Goal: Information Seeking & Learning: Learn about a topic

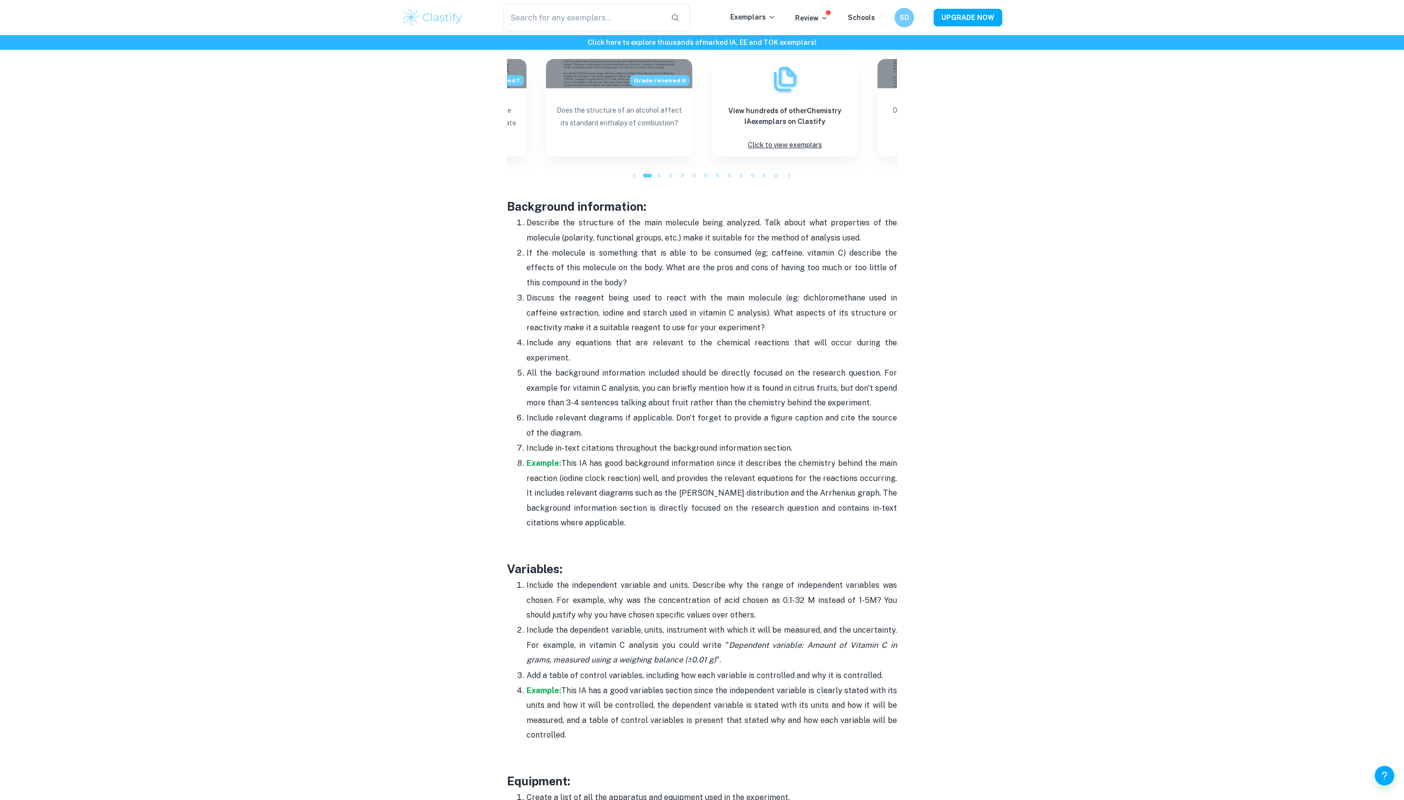
scroll to position [1556, 0]
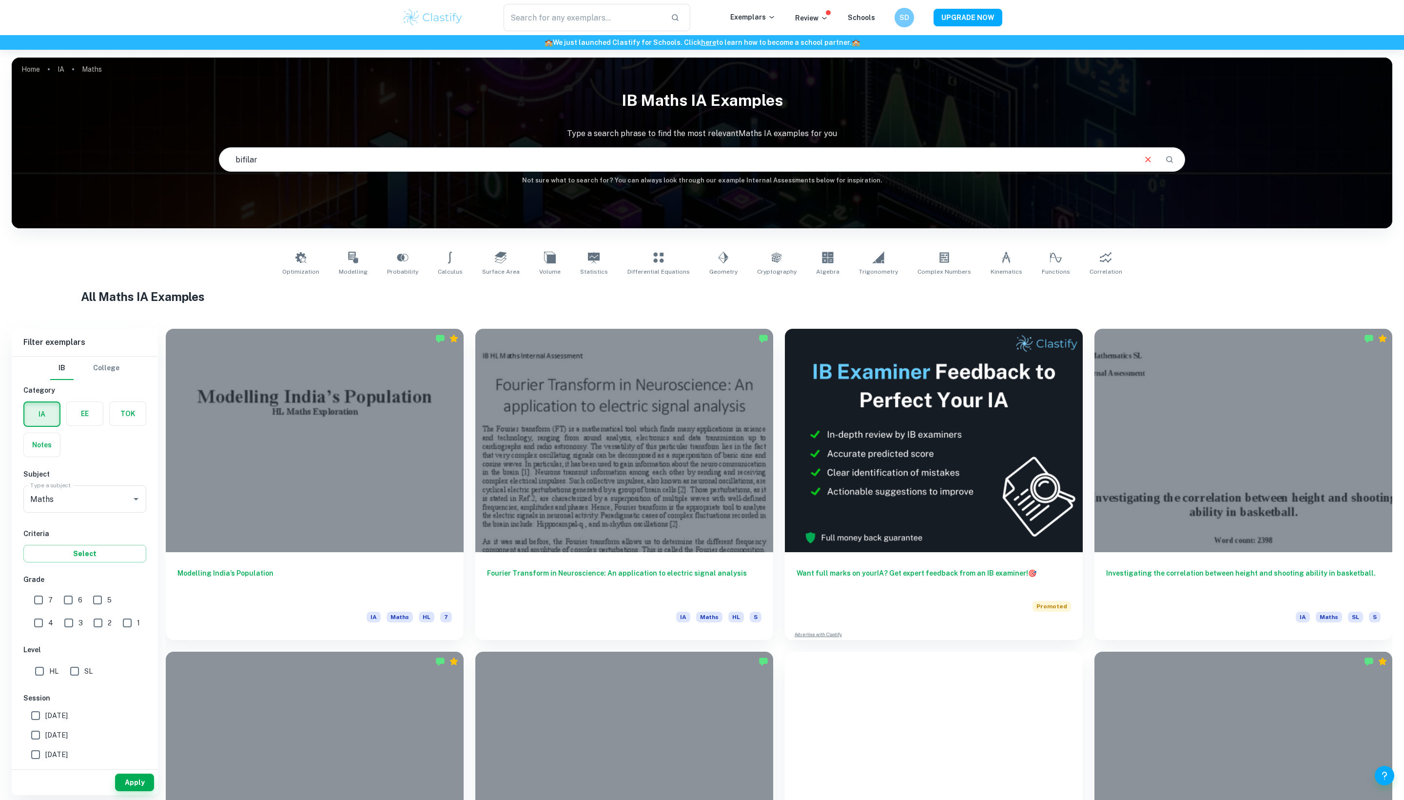
type input "bifilar"
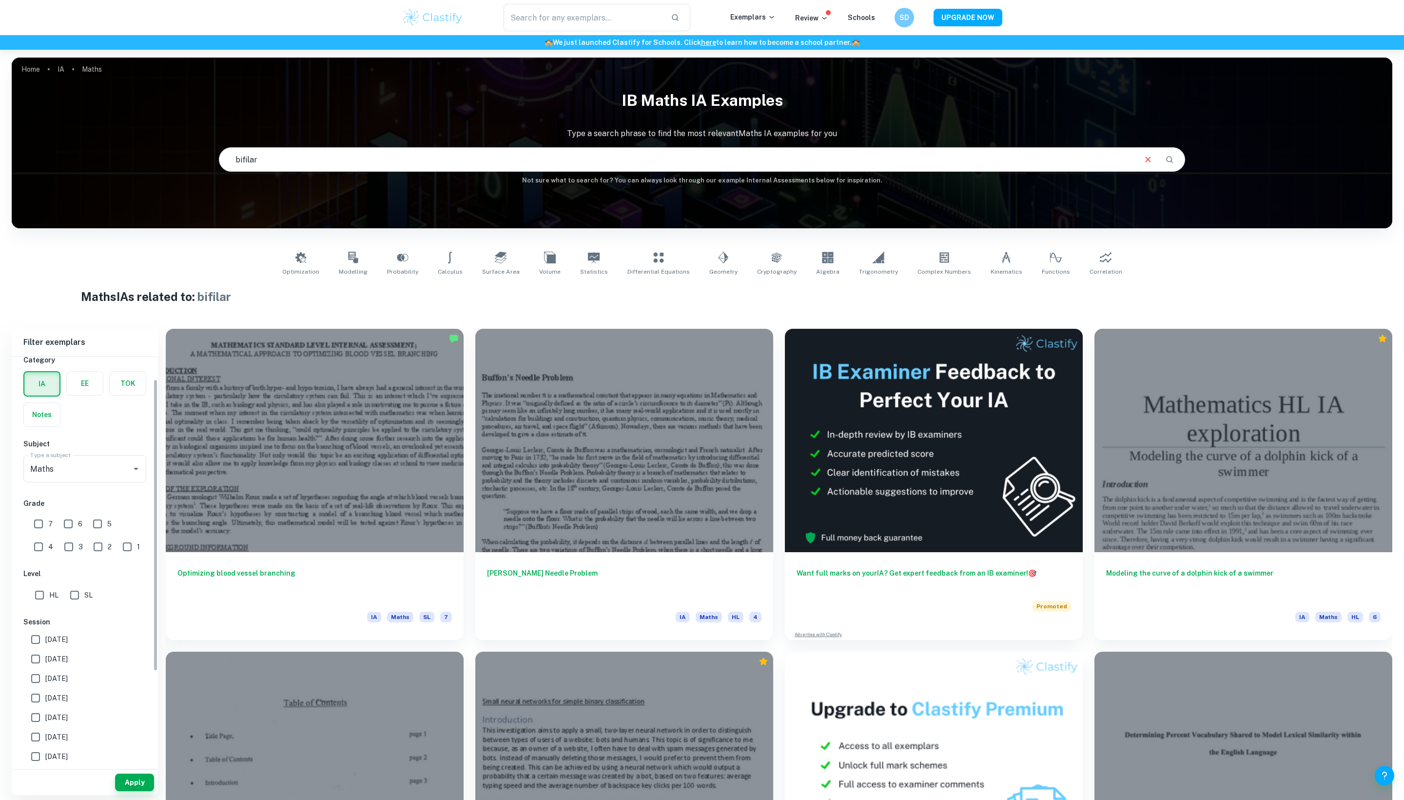
scroll to position [31, 0]
click at [117, 474] on div at bounding box center [129, 468] width 25 height 14
type input "phys"
click at [64, 545] on li "Physics" at bounding box center [84, 543] width 123 height 18
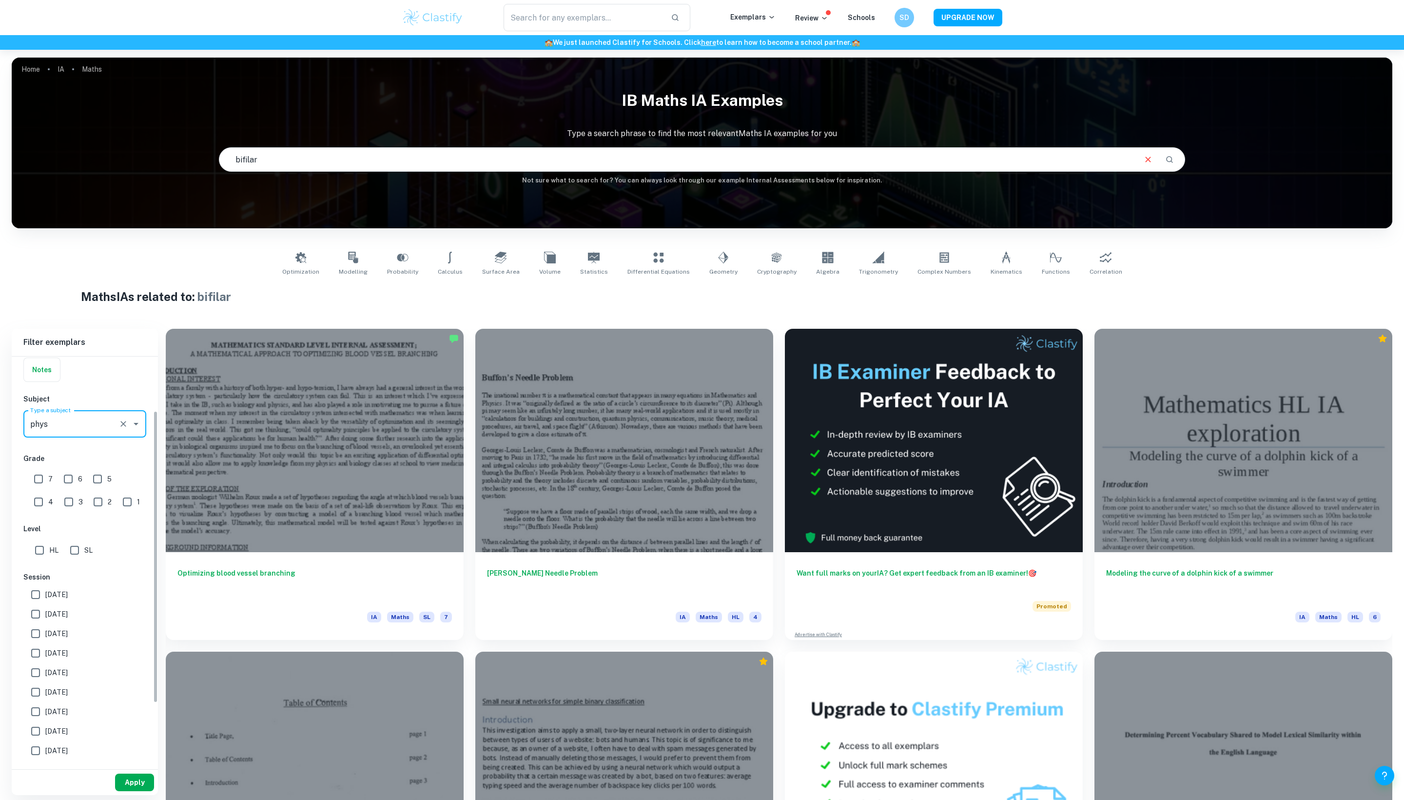
click at [134, 791] on button "Apply" at bounding box center [134, 782] width 39 height 18
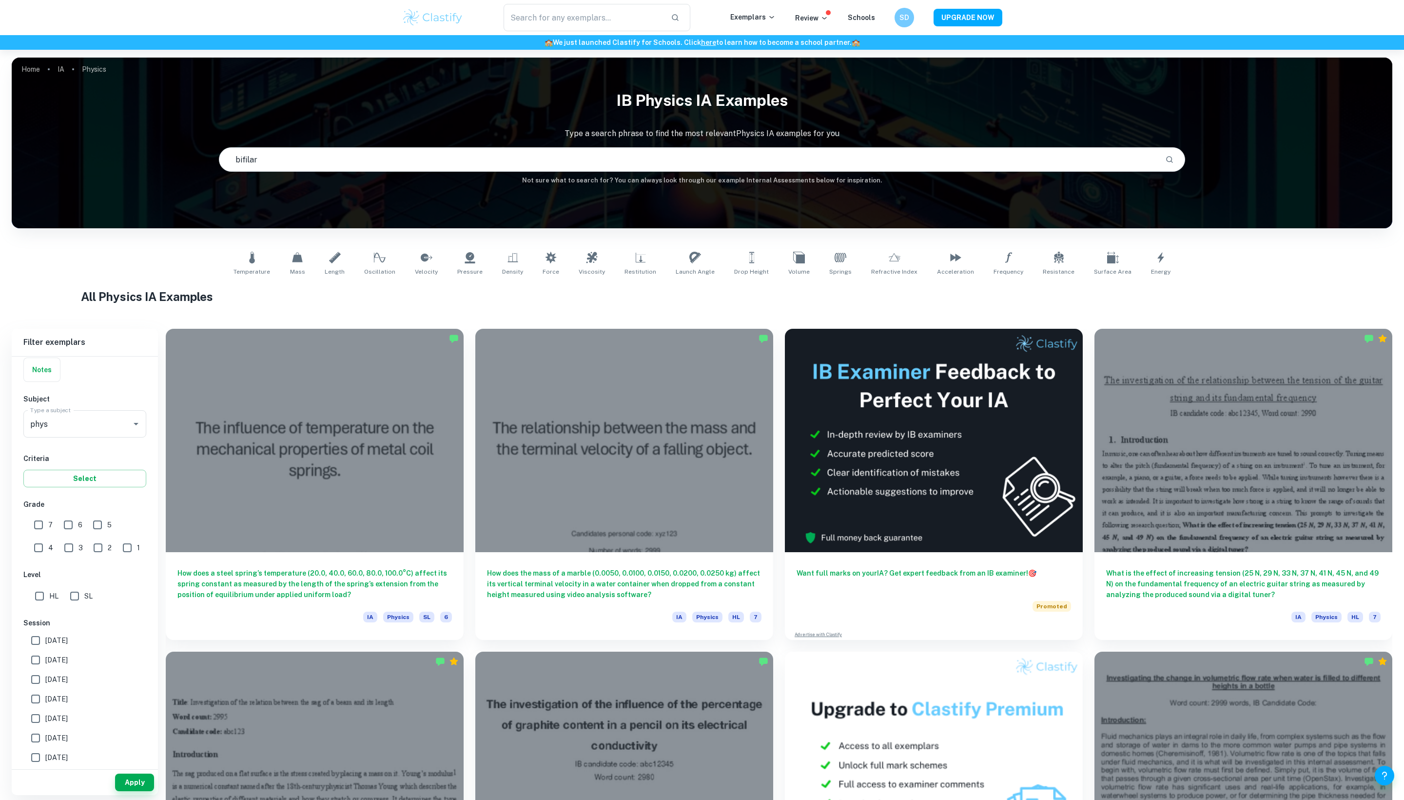
click at [333, 173] on input "bifilar" at bounding box center [688, 159] width 938 height 27
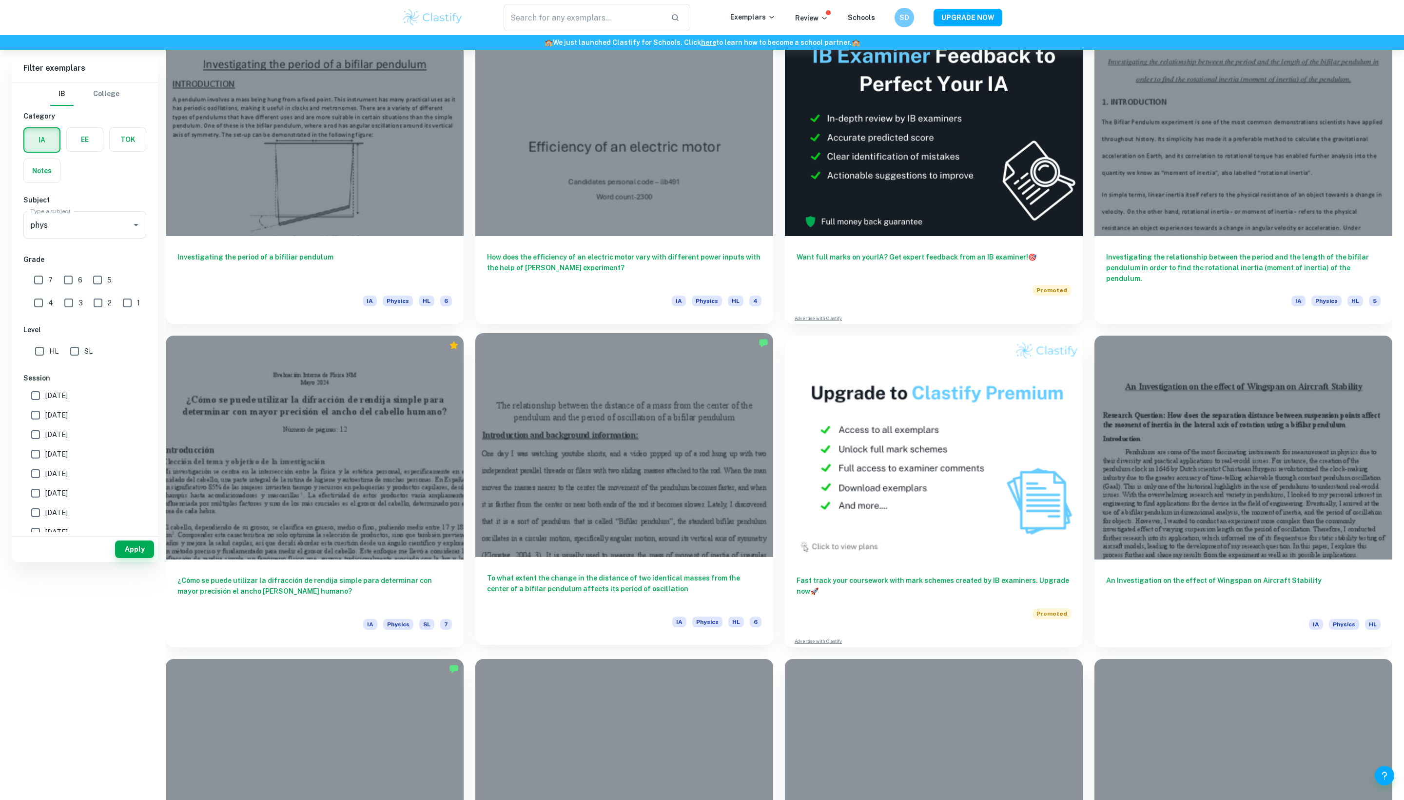
scroll to position [35, 0]
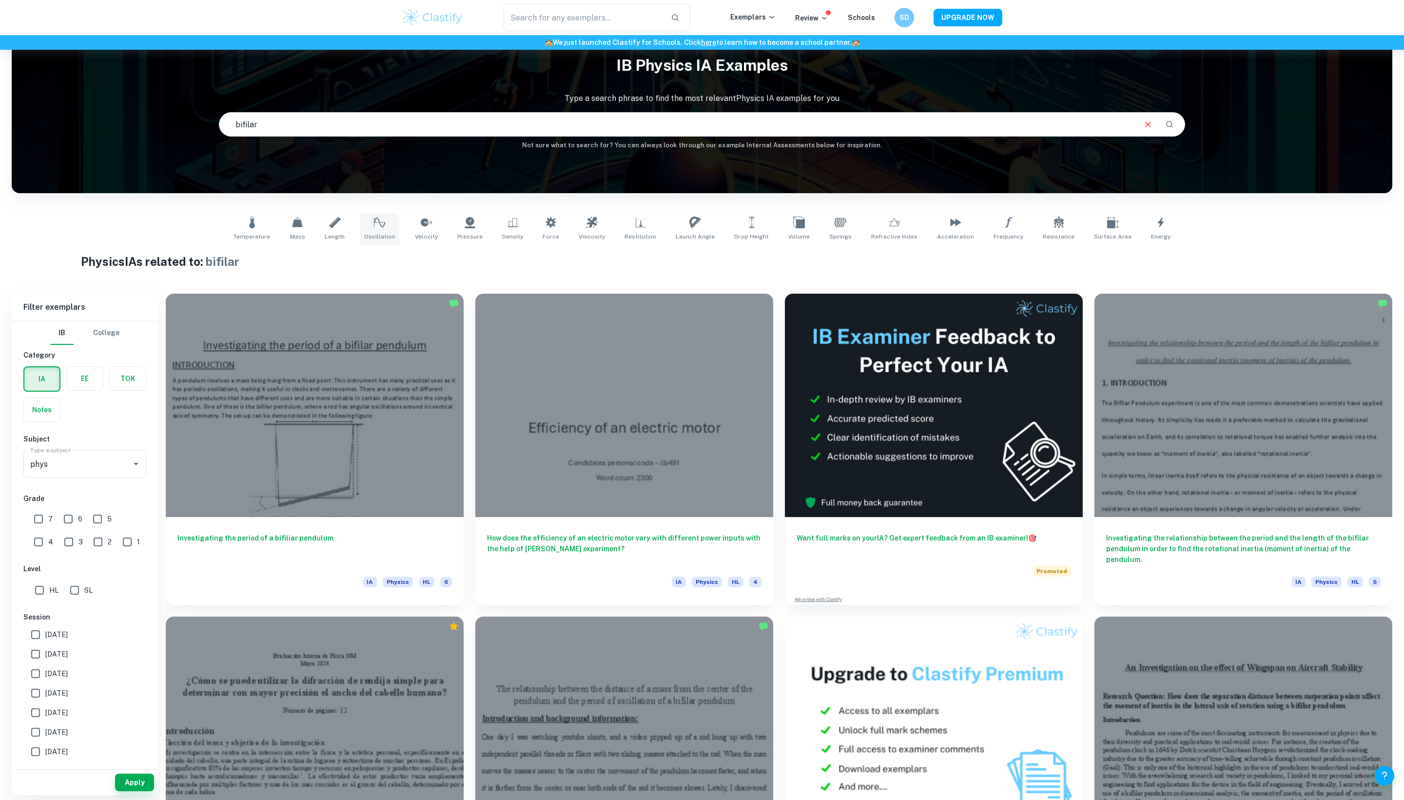
click at [364, 241] on span "Oscillation" at bounding box center [379, 236] width 31 height 9
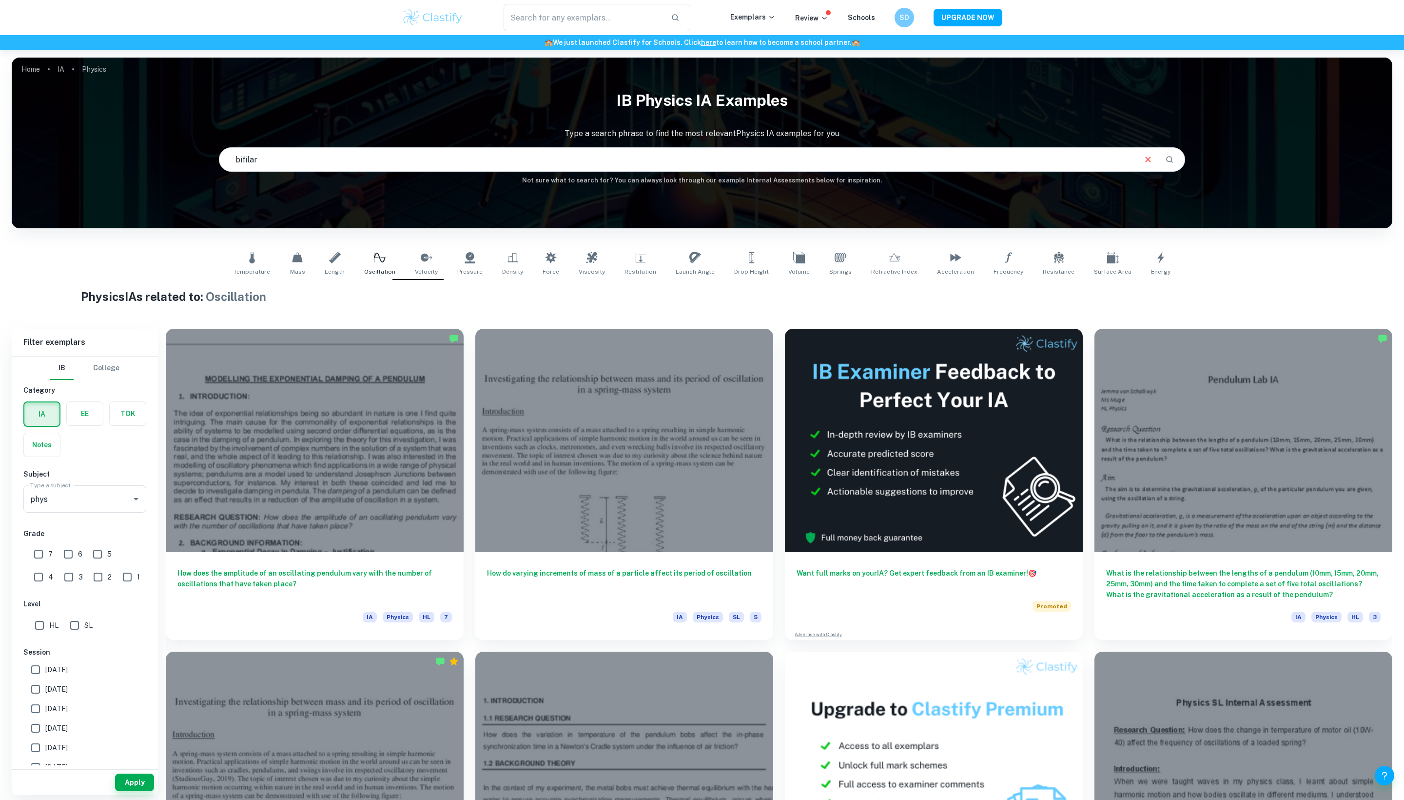
click at [293, 164] on input "bifilar" at bounding box center [677, 159] width 916 height 27
type input "bifilar"
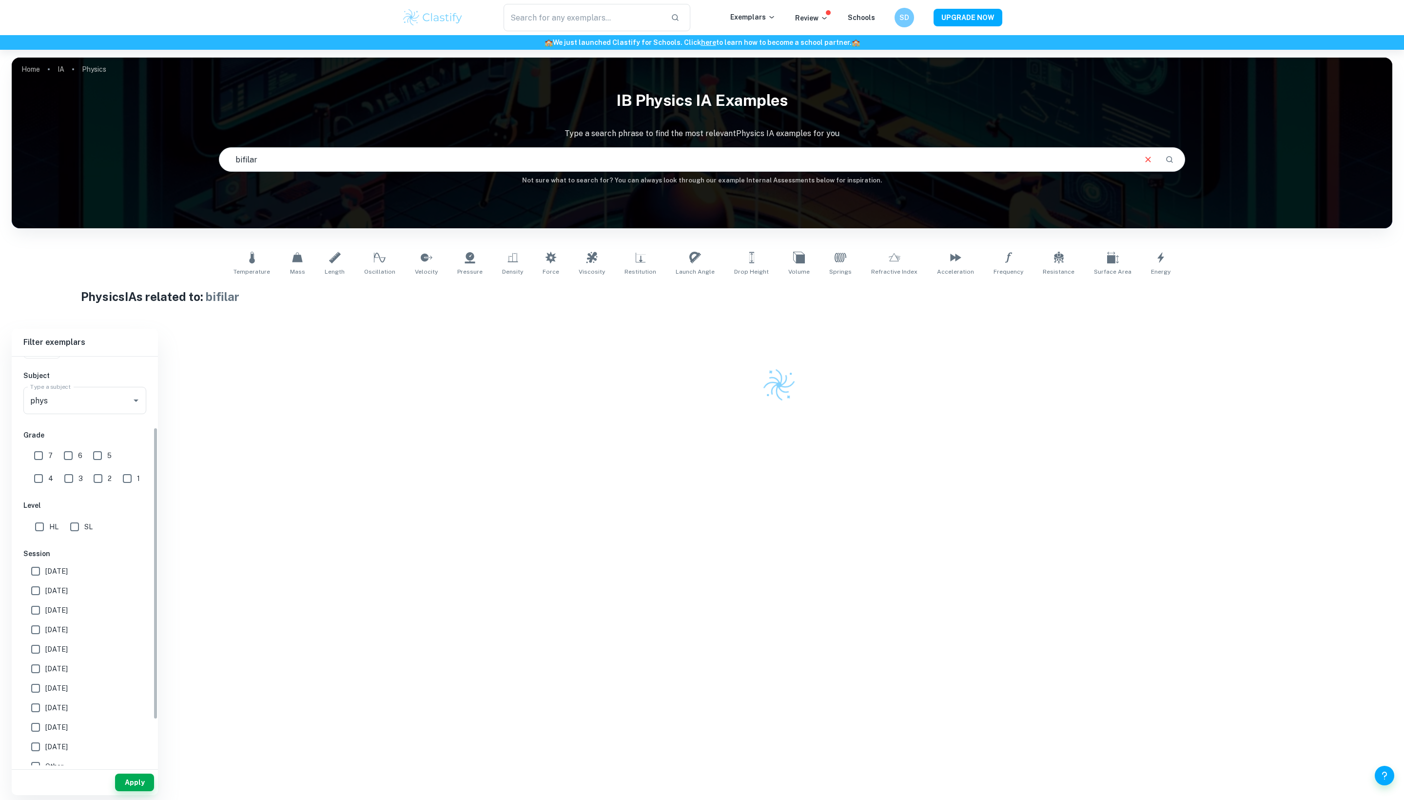
click at [46, 536] on input "HL" at bounding box center [40, 527] width 20 height 20
checkbox input "true"
click at [137, 789] on button "Apply" at bounding box center [134, 782] width 39 height 18
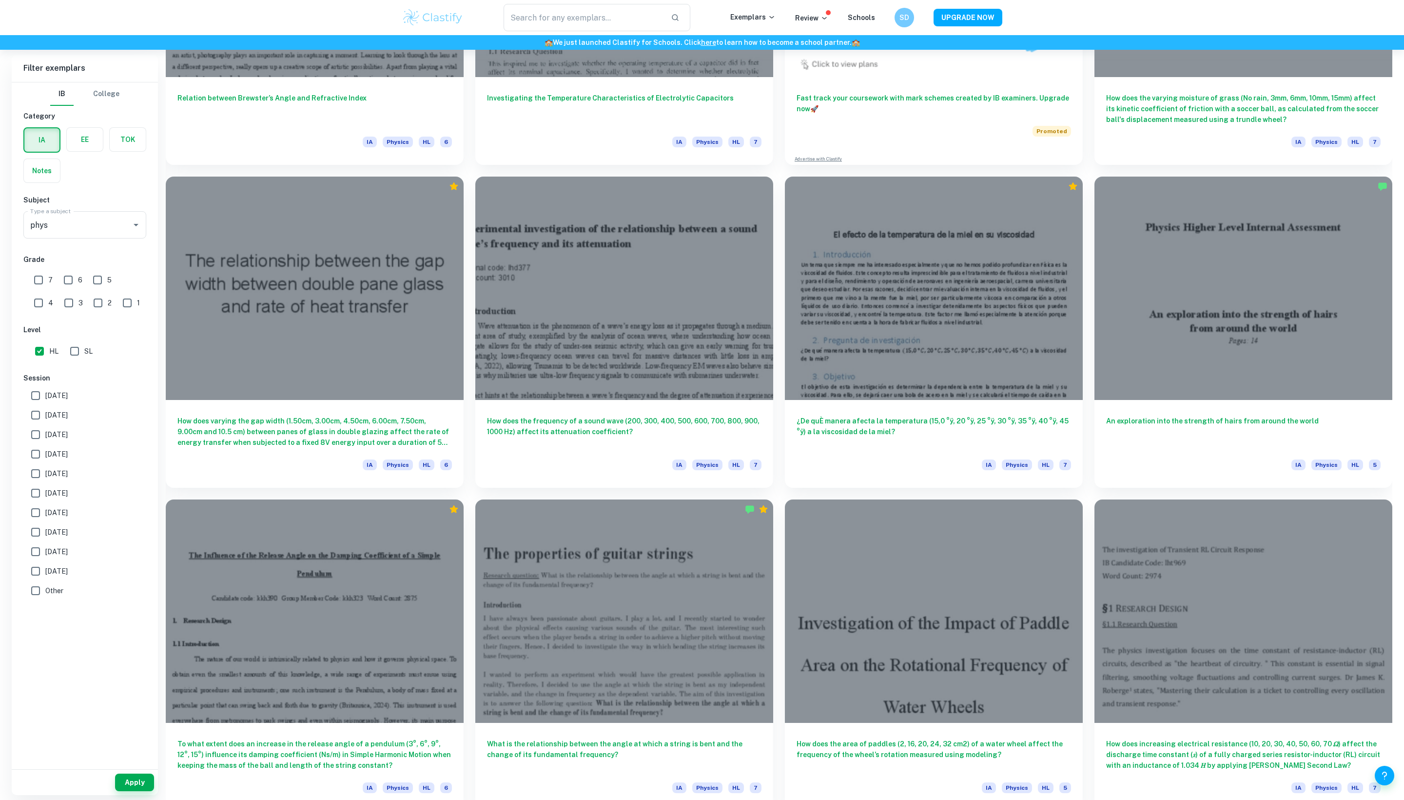
scroll to position [2190, 0]
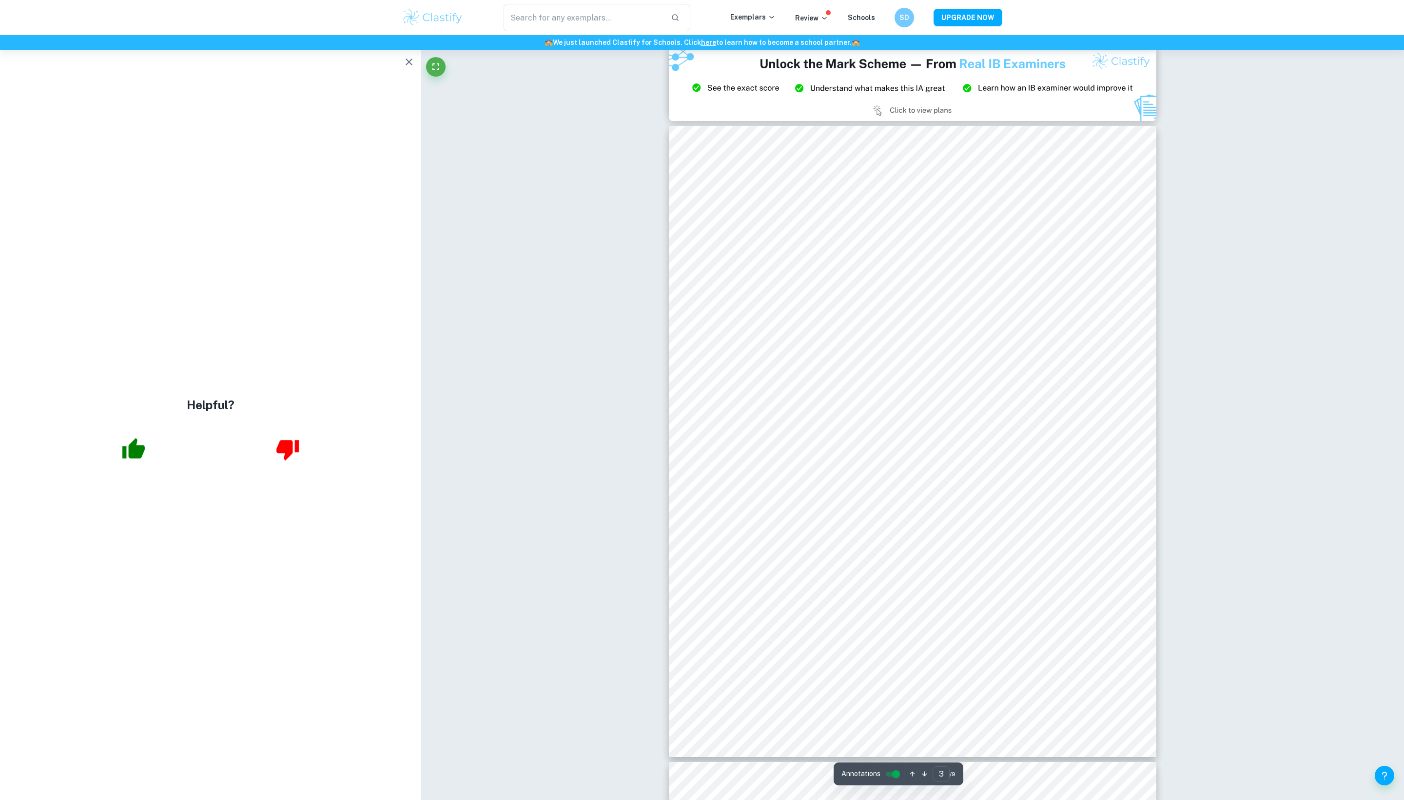
scroll to position [1766, 0]
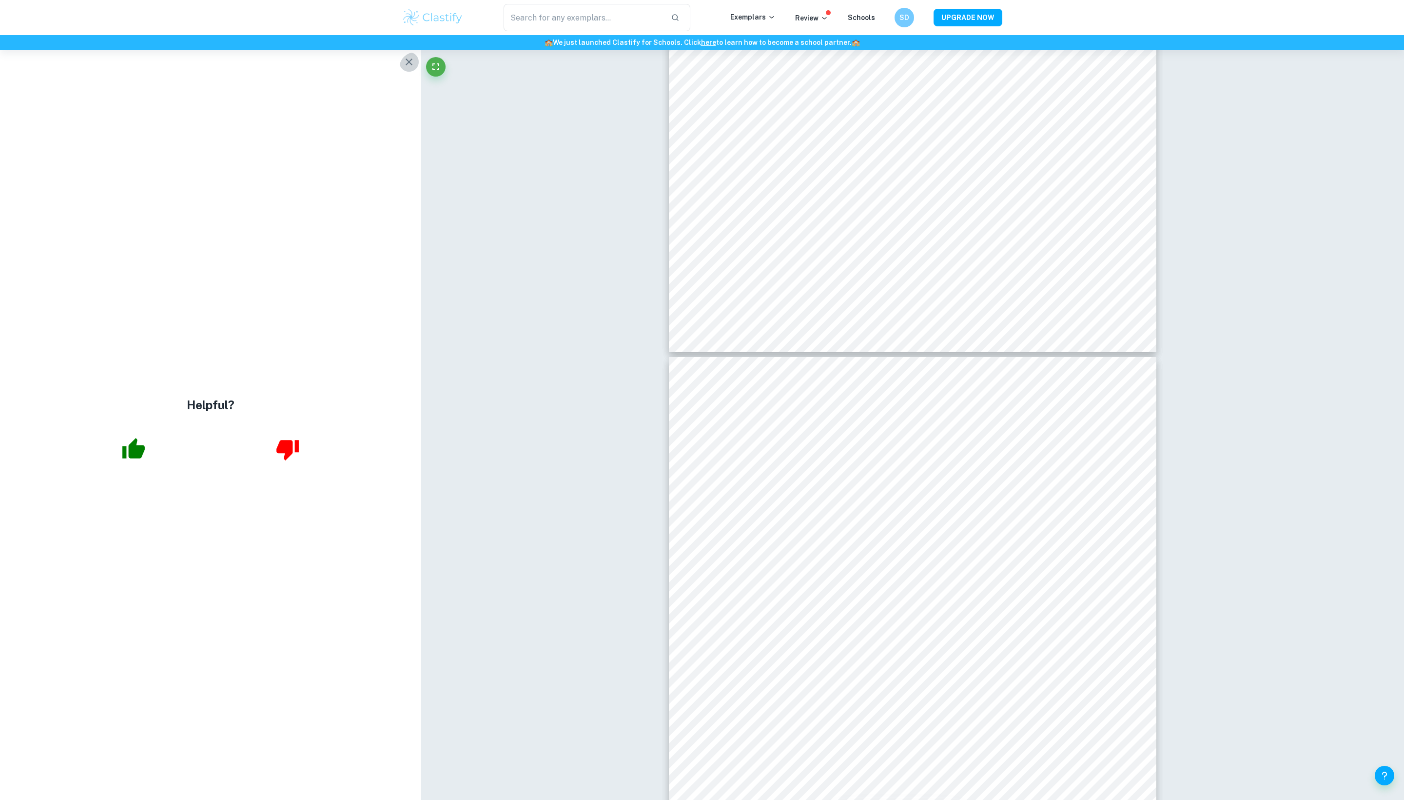
click at [403, 68] on icon "button" at bounding box center [409, 62] width 12 height 12
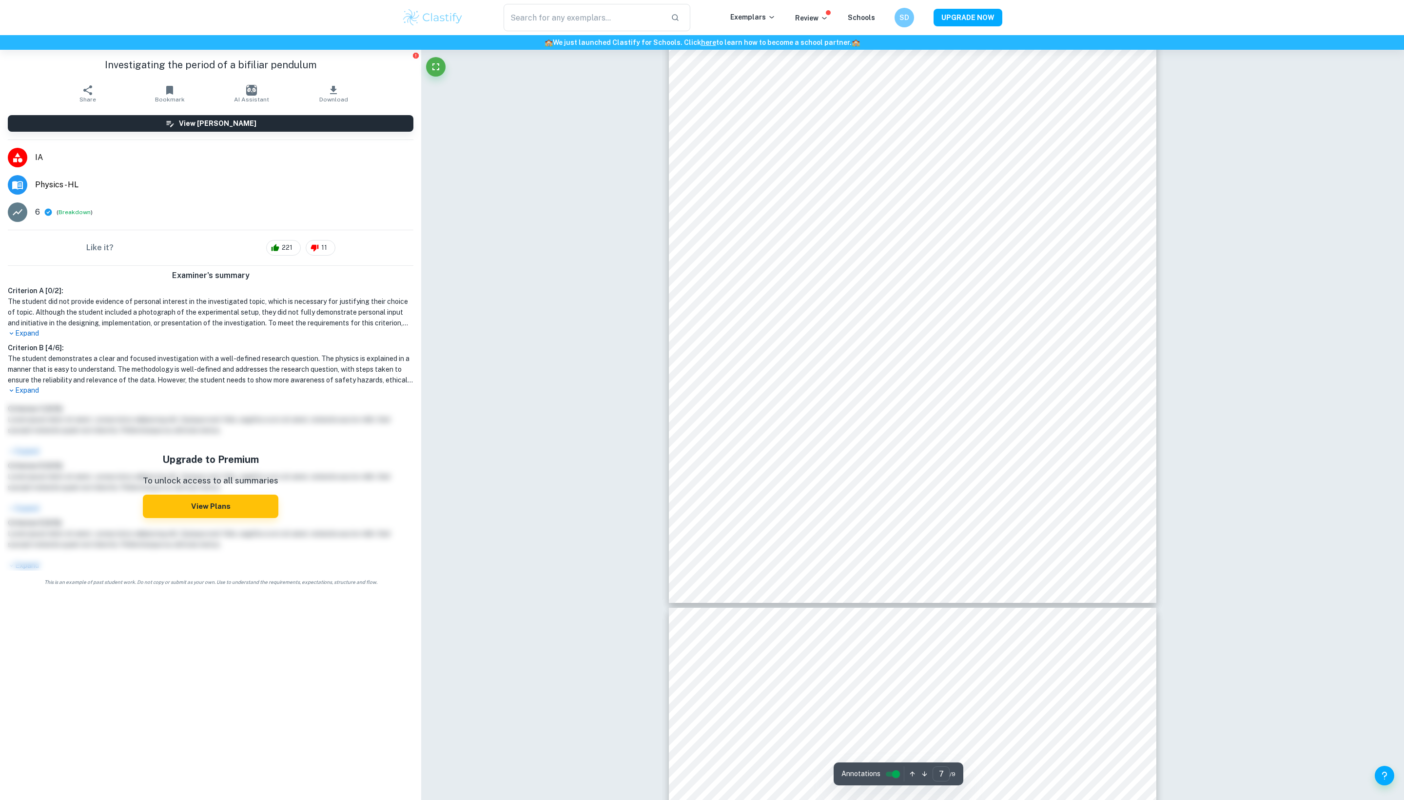
scroll to position [3655, 0]
type input "4"
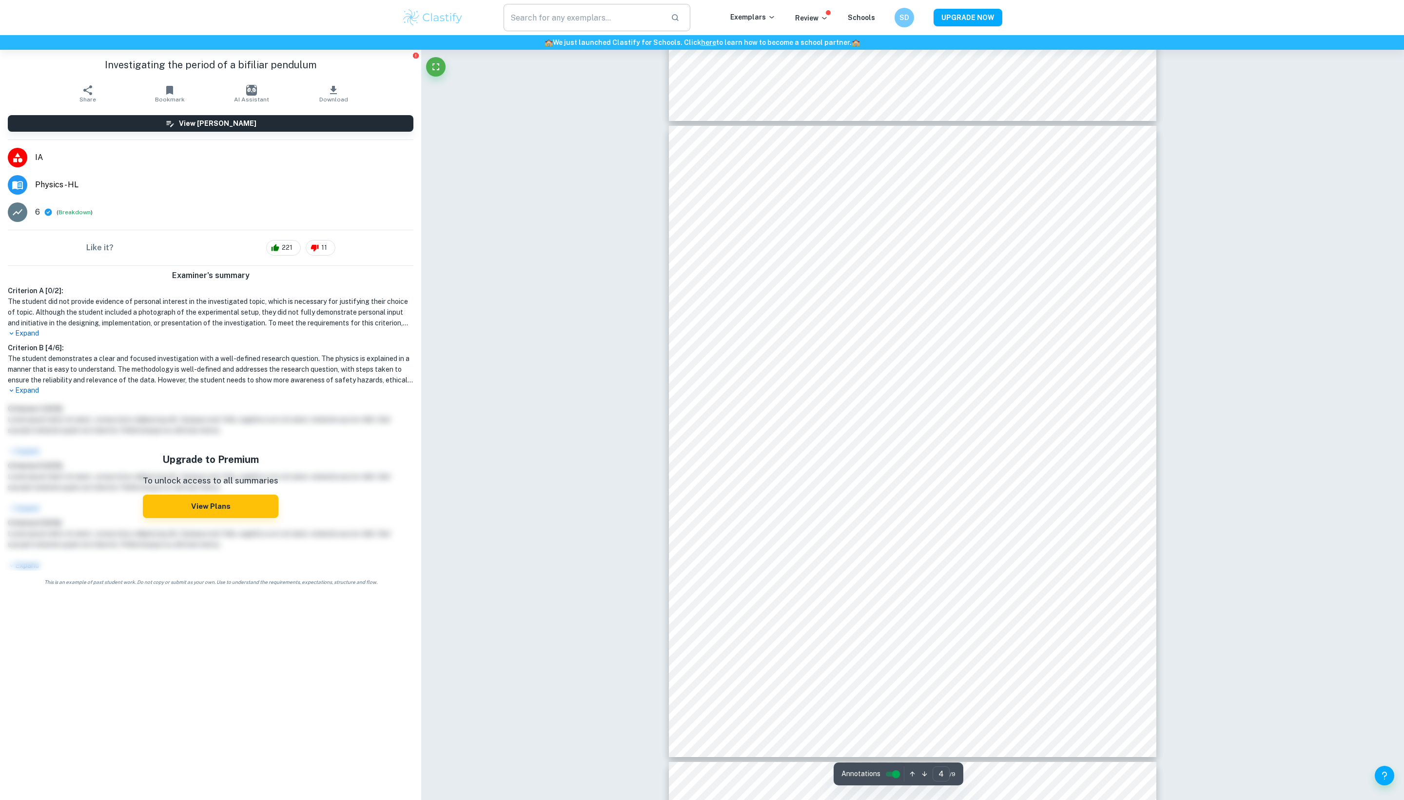
scroll to position [1908, 0]
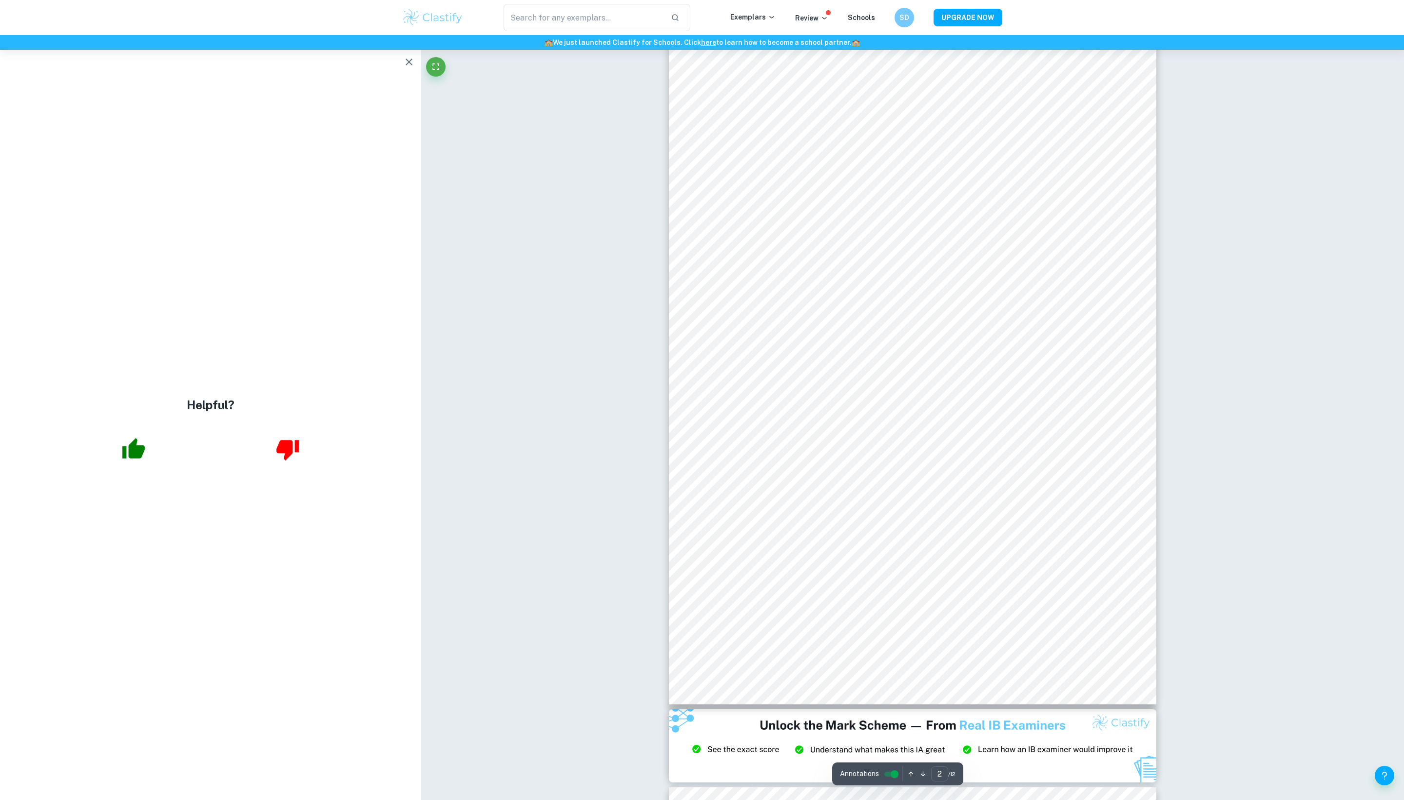
type input "1"
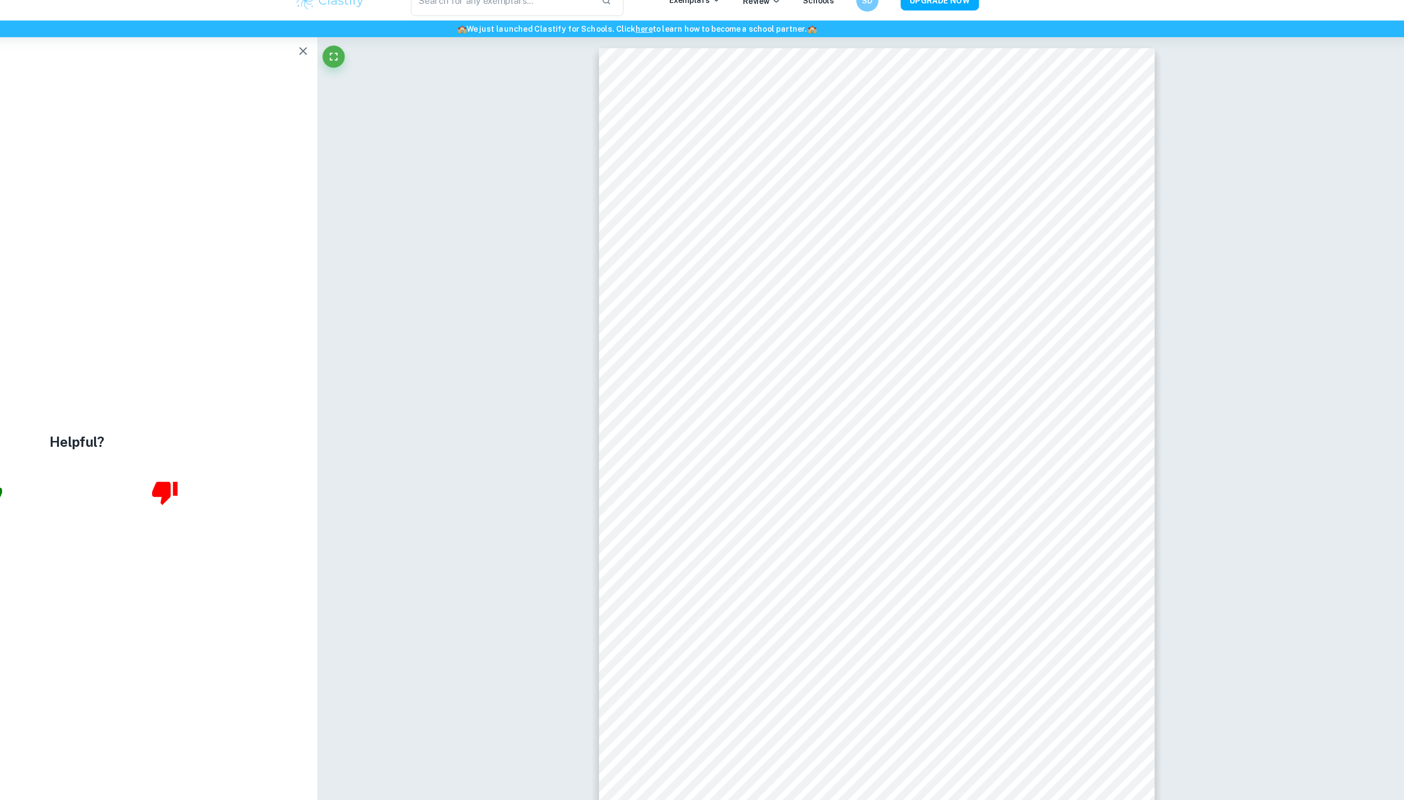
click at [403, 61] on icon "button" at bounding box center [409, 62] width 12 height 12
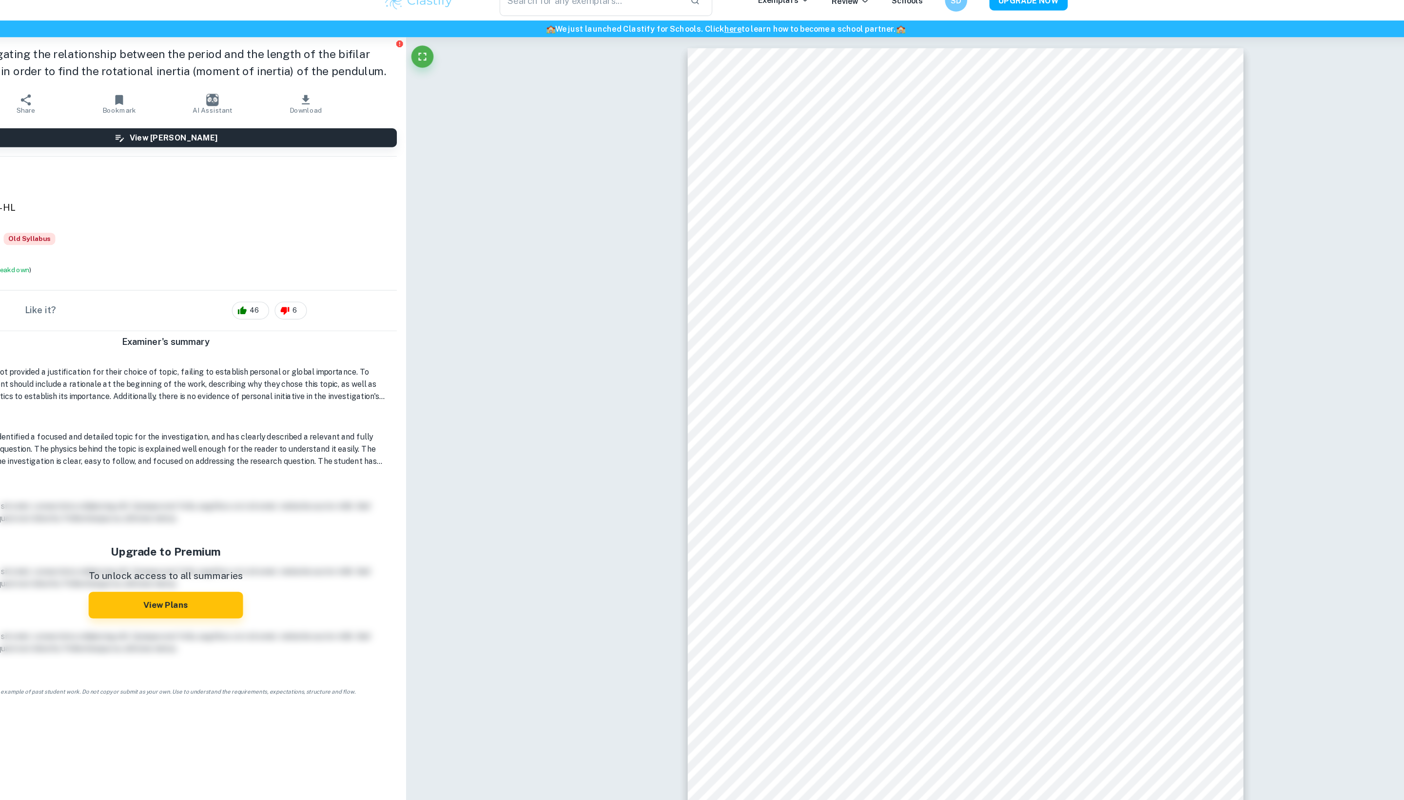
scroll to position [9, 0]
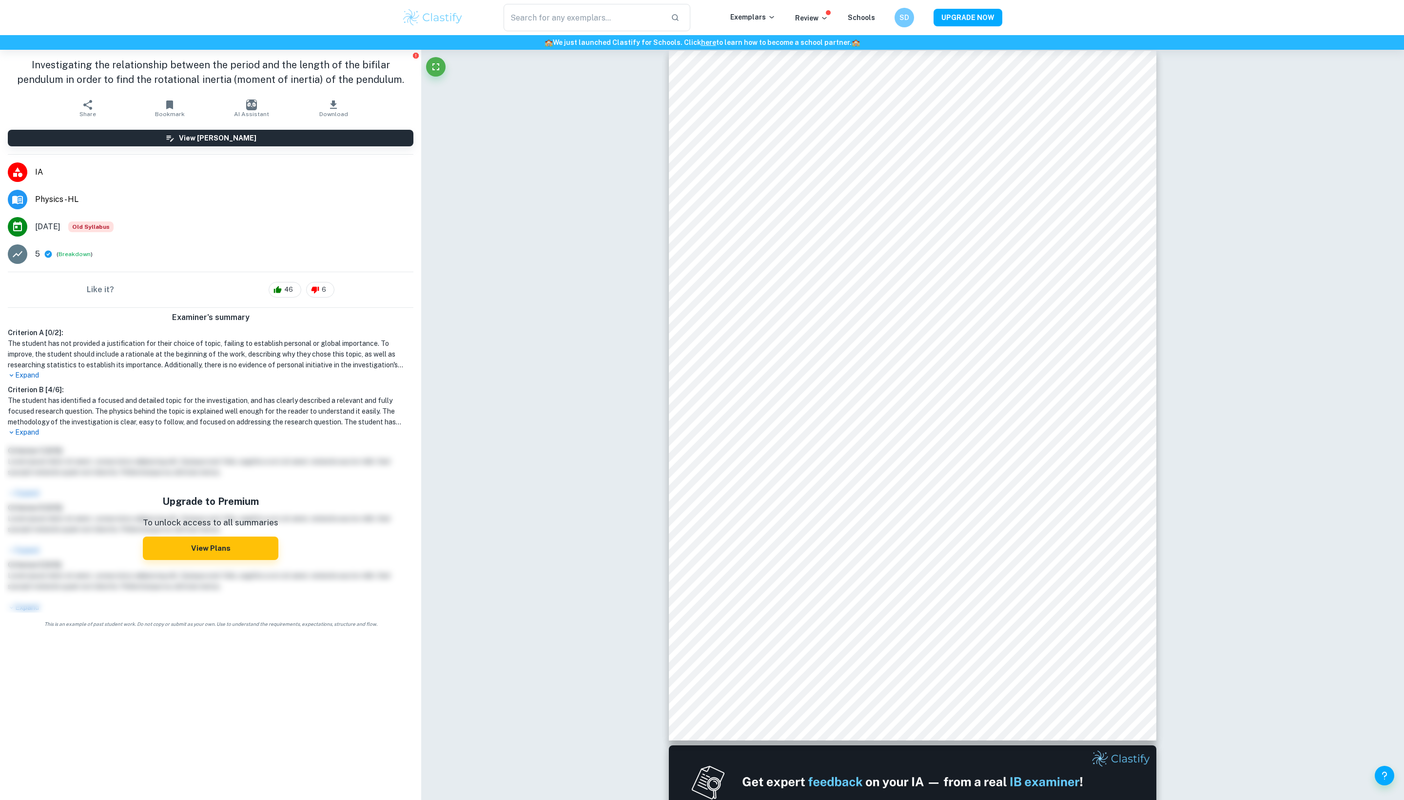
click at [299, 71] on h1 "Investigating the relationship between the period and the length of the bifilar…" at bounding box center [211, 72] width 406 height 29
click at [631, 22] on input "text" at bounding box center [583, 17] width 159 height 27
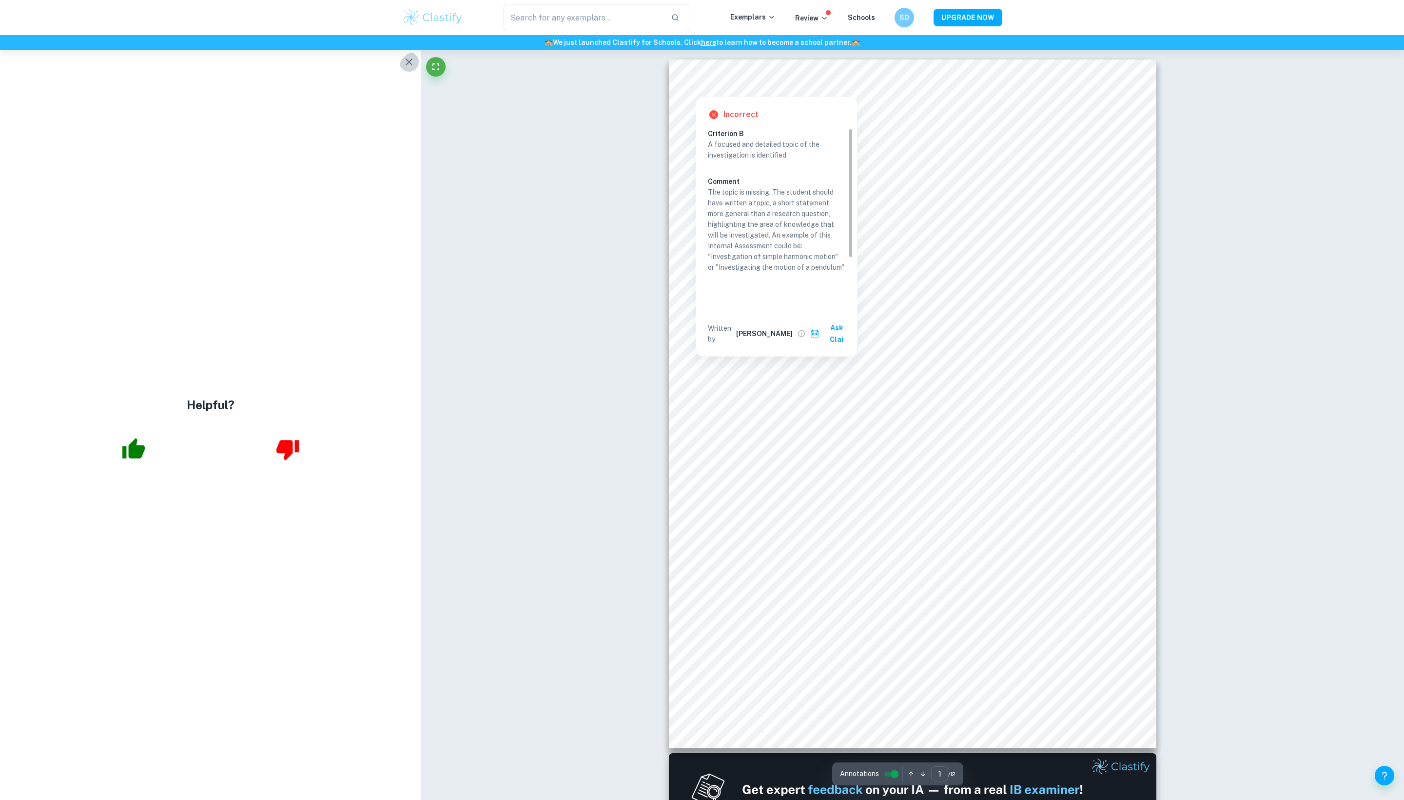
click at [404, 68] on icon "button" at bounding box center [409, 62] width 12 height 12
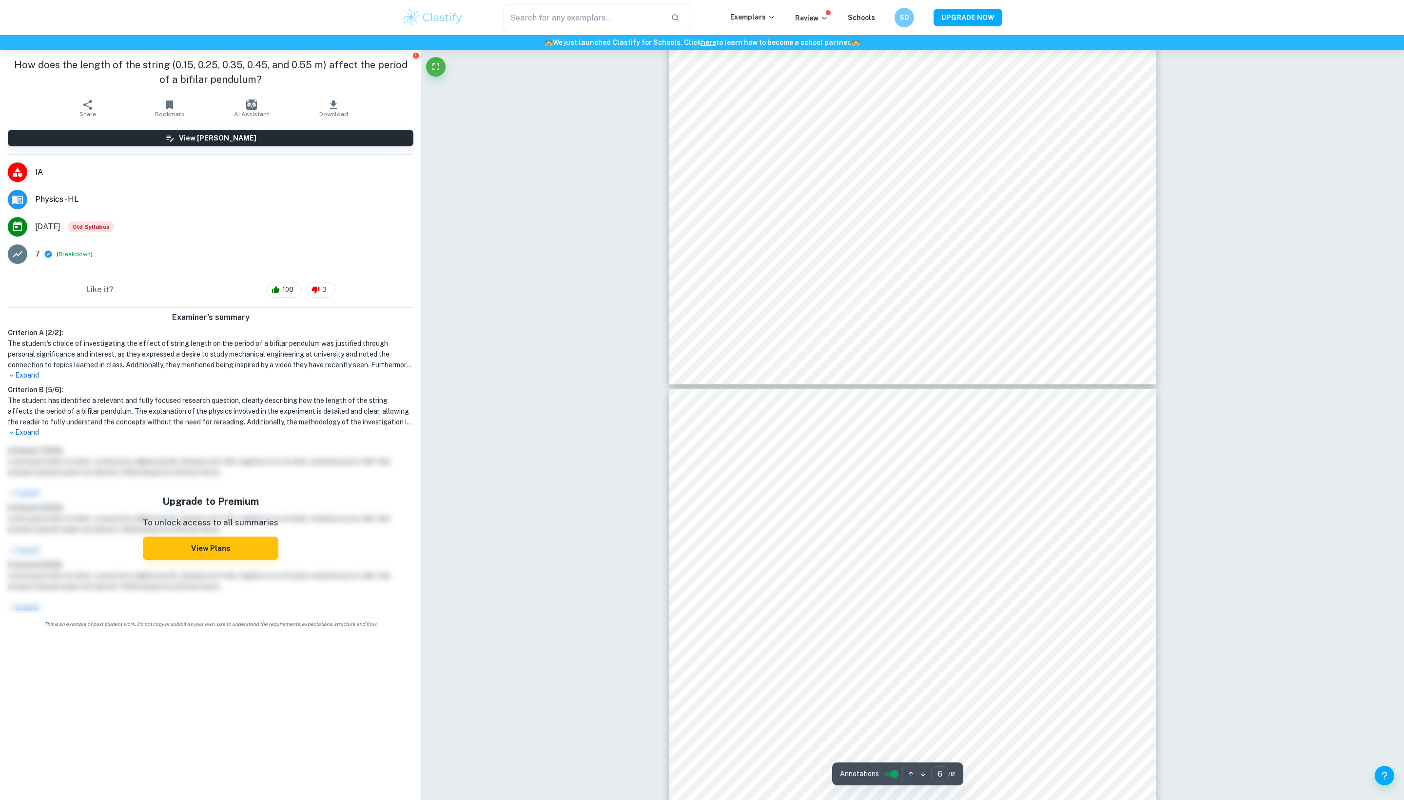
scroll to position [3192, 0]
type input "5"
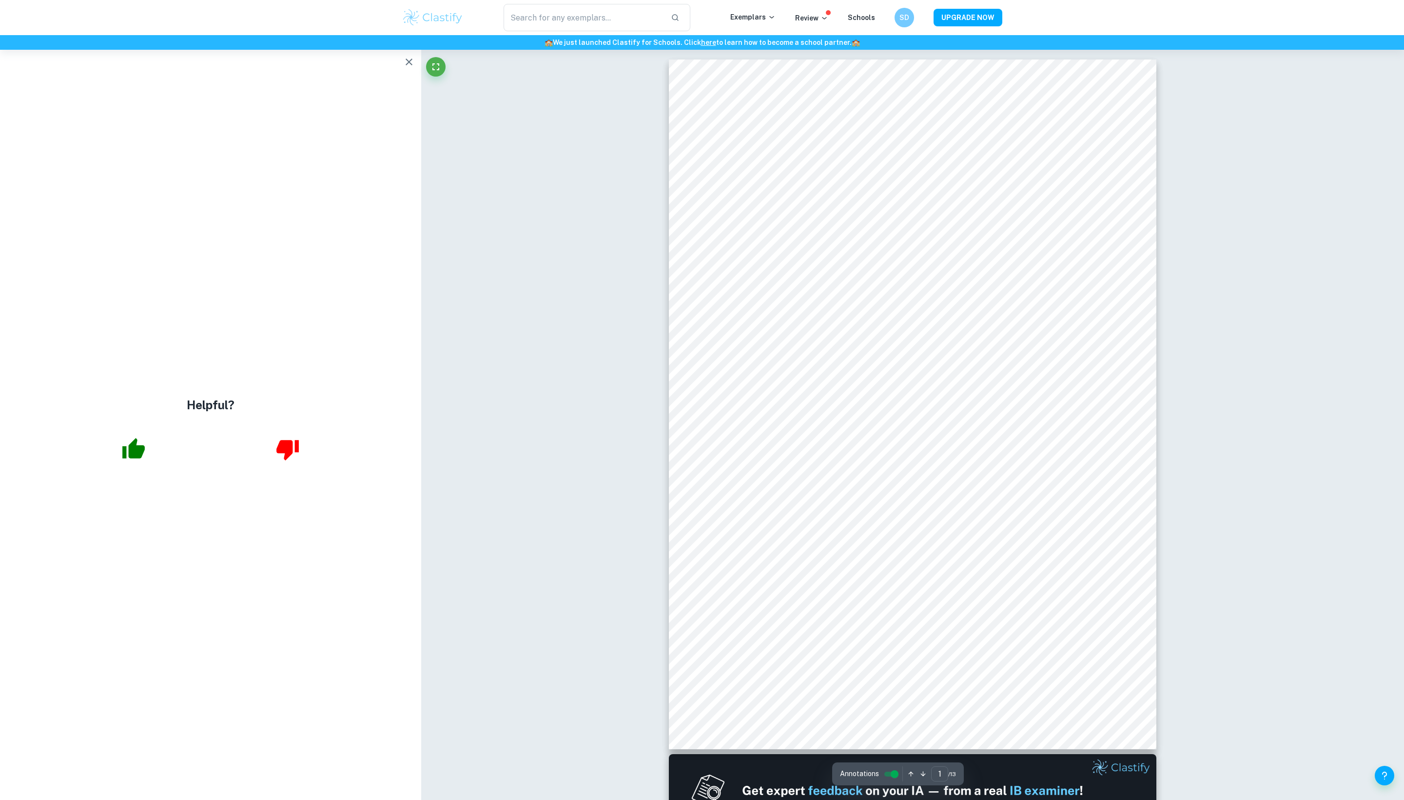
click at [402, 55] on button "button" at bounding box center [409, 62] width 20 height 20
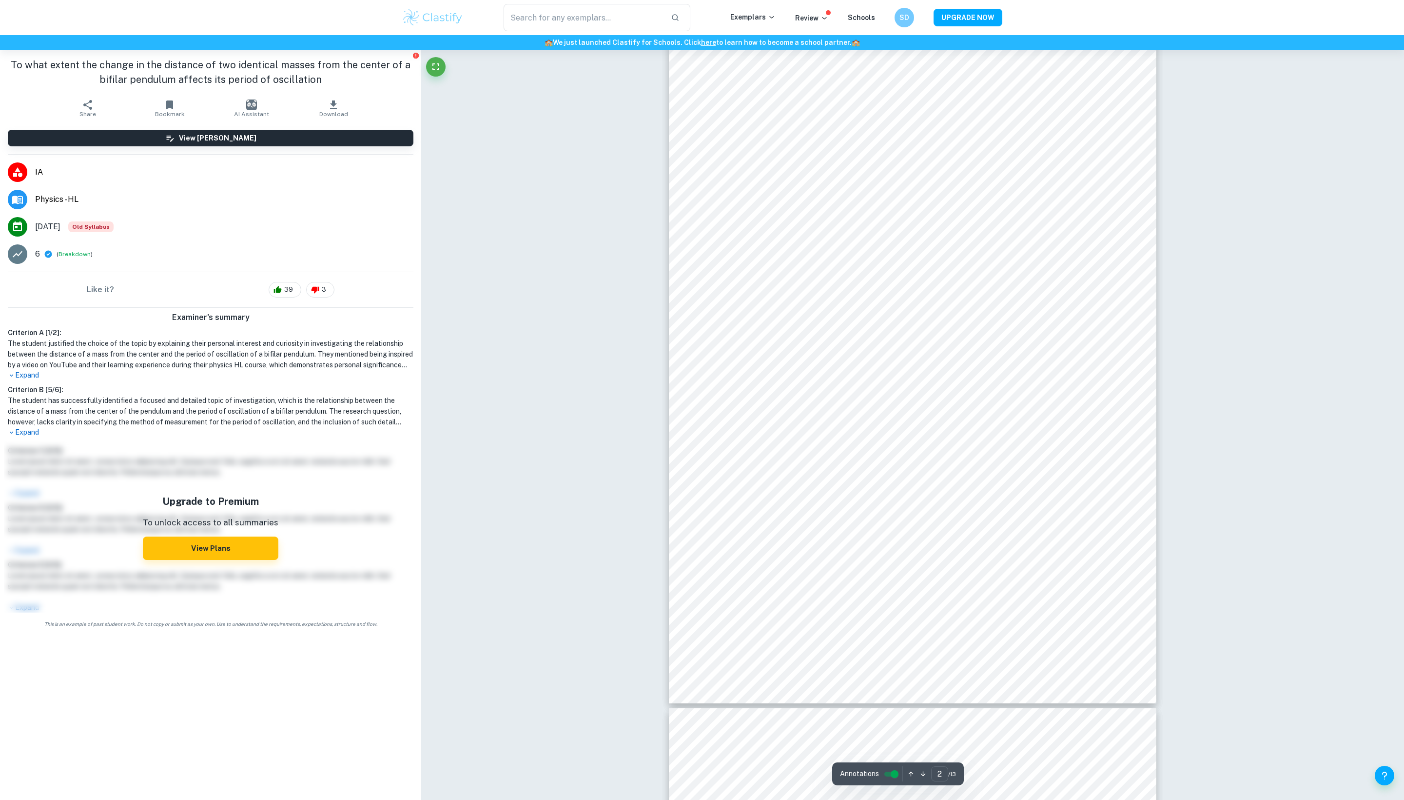
scroll to position [626, 0]
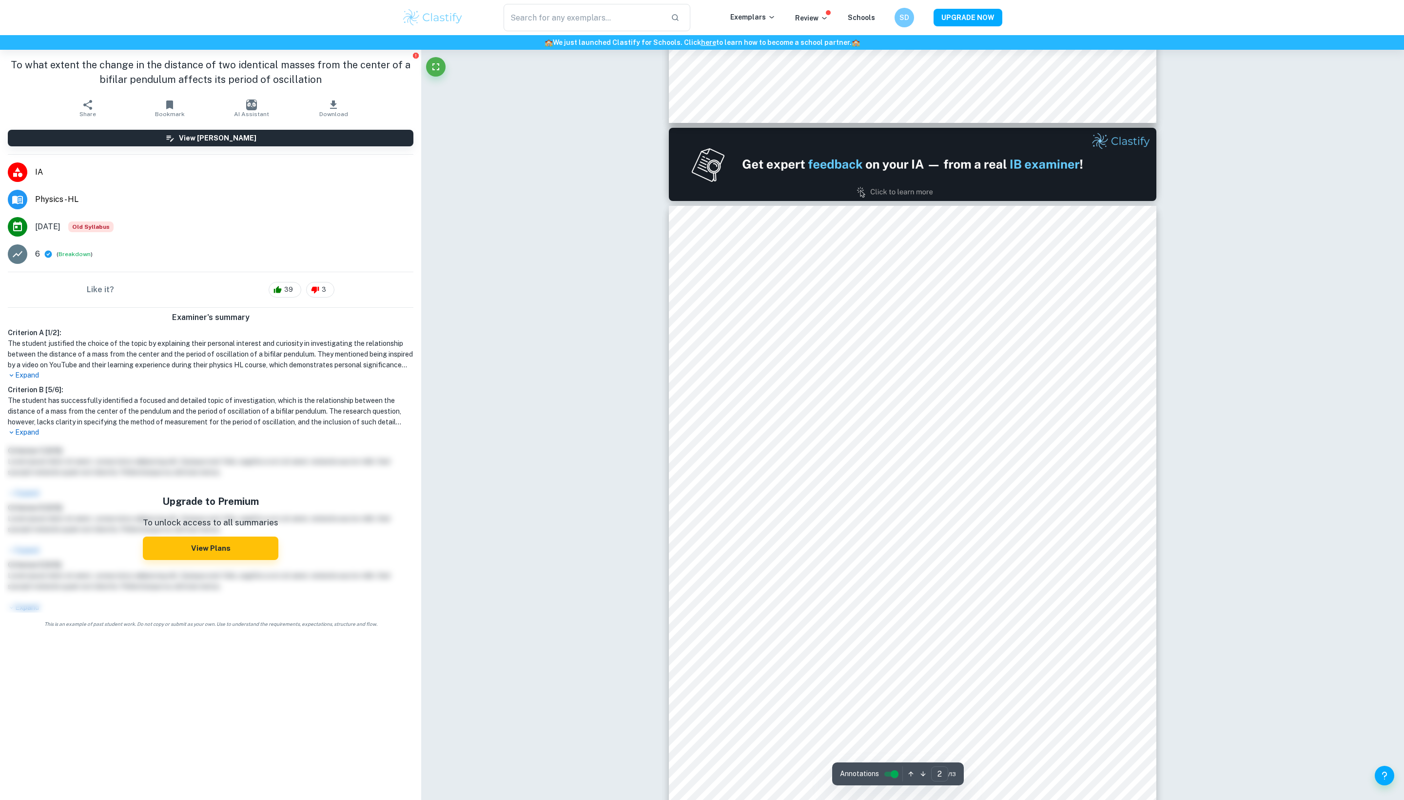
type input "1"
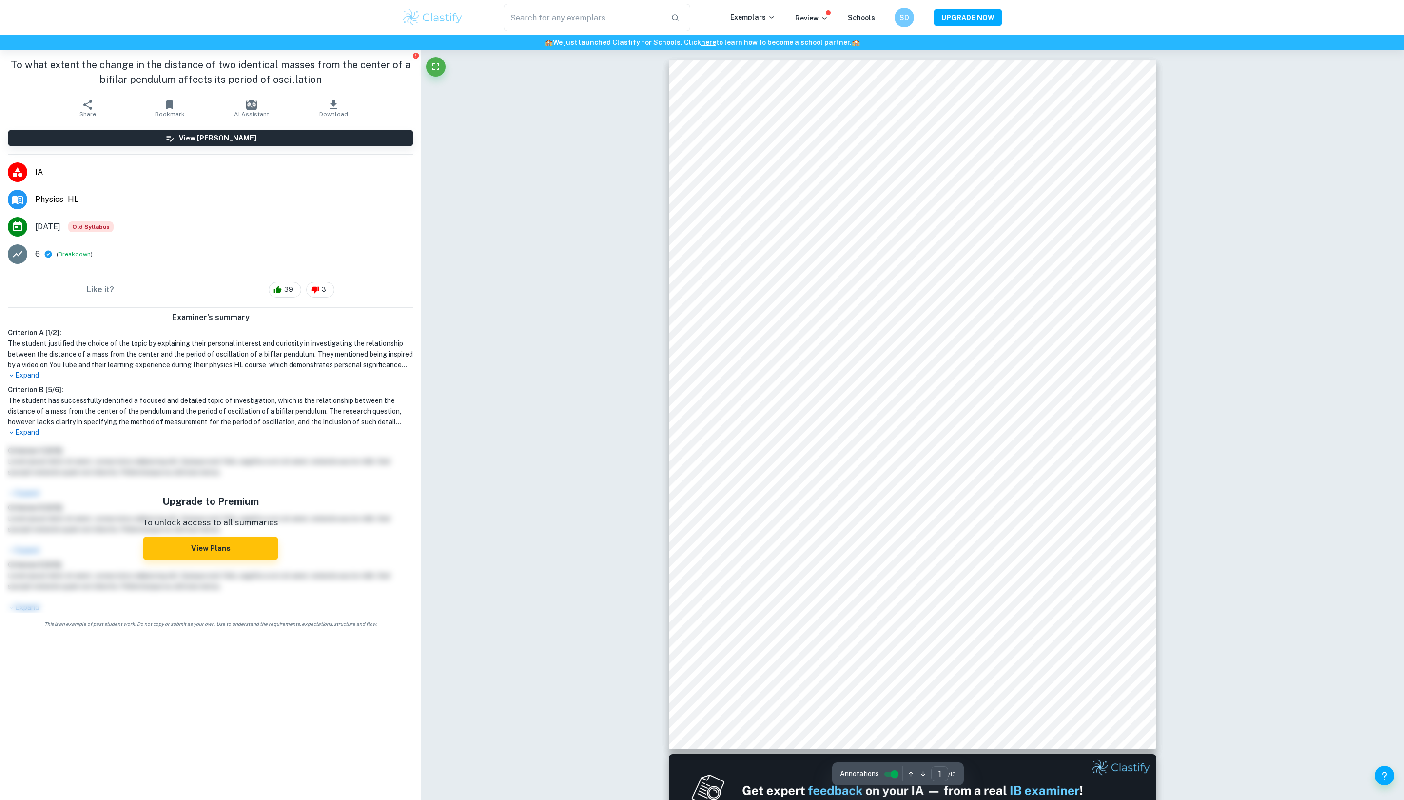
scroll to position [0, 0]
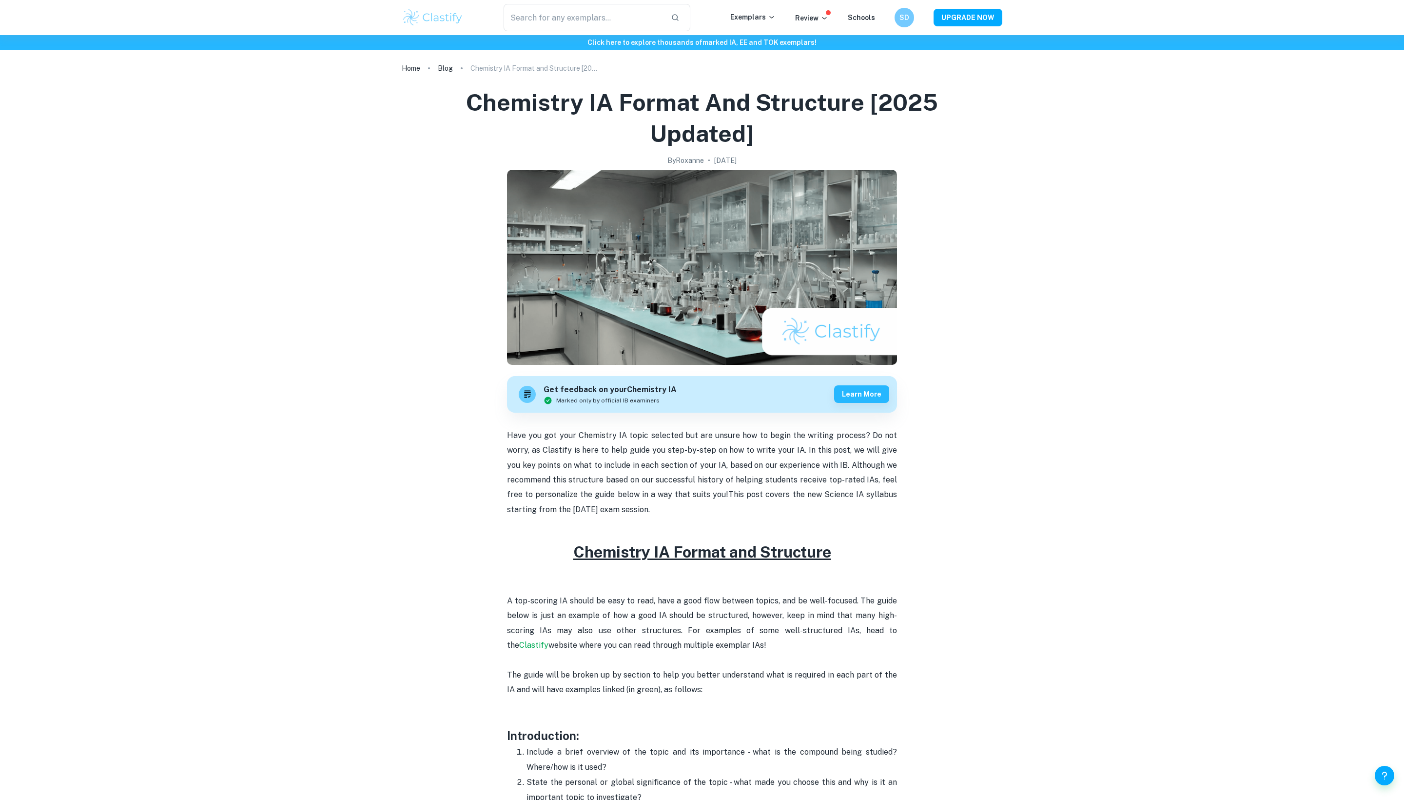
scroll to position [1556, 0]
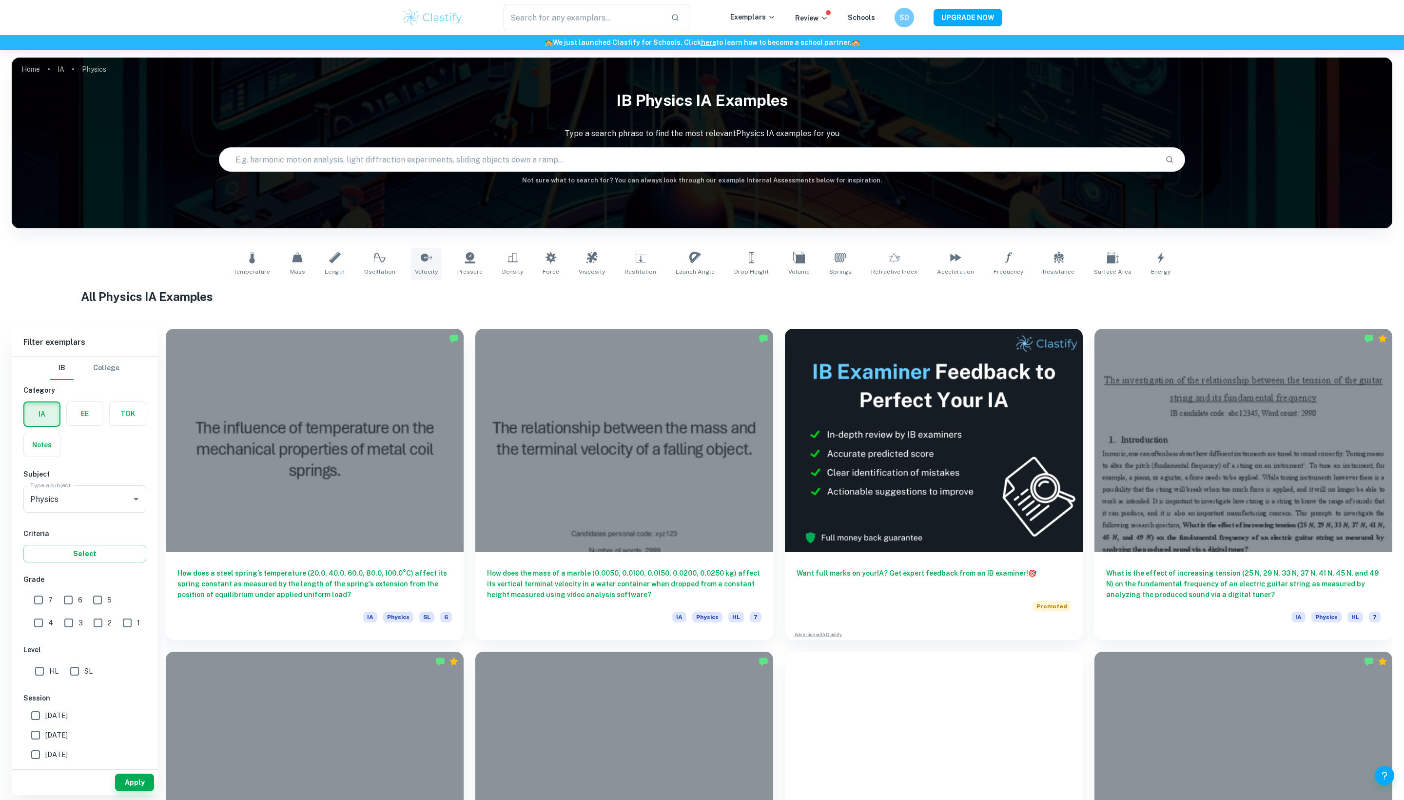
click at [411, 277] on link "Velocity" at bounding box center [426, 264] width 31 height 32
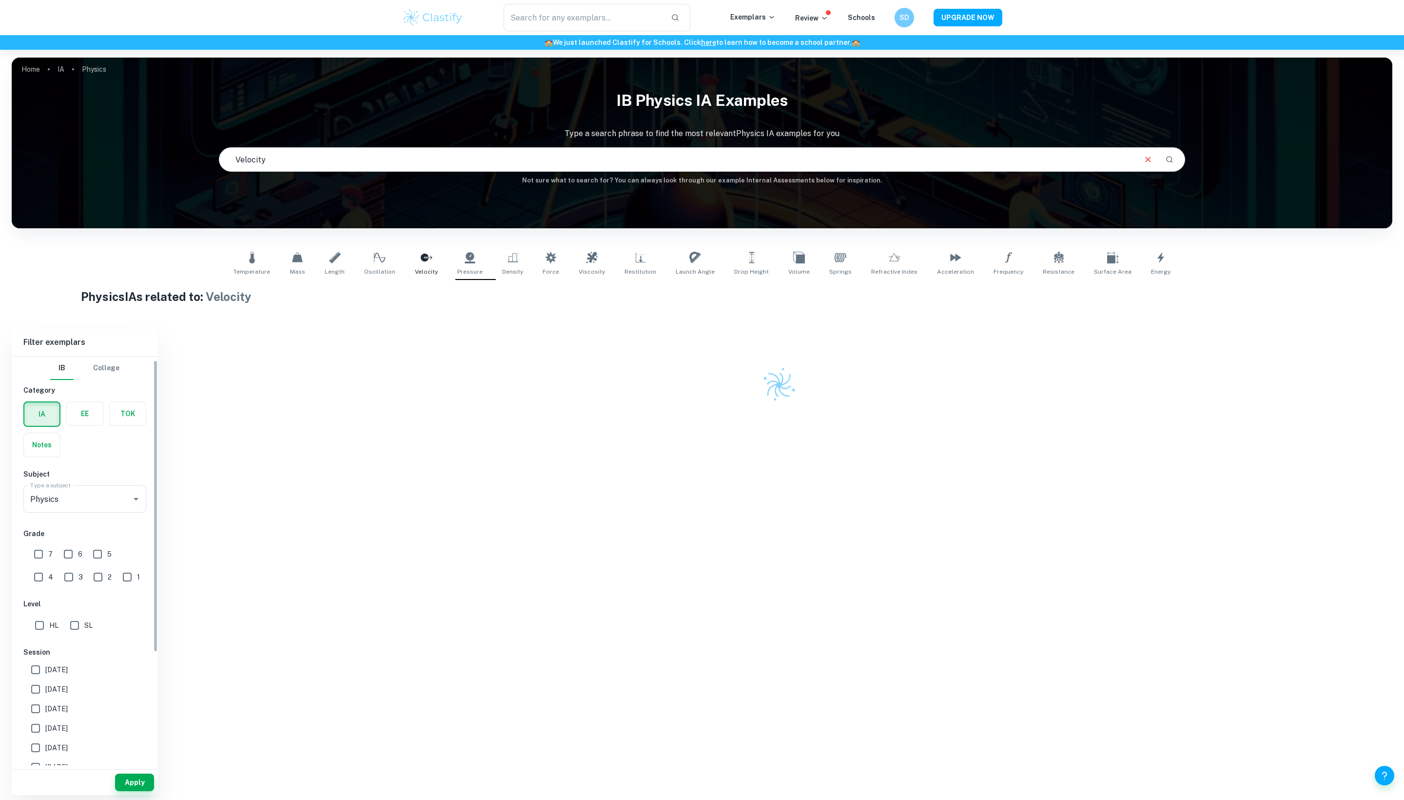
scroll to position [74, 0]
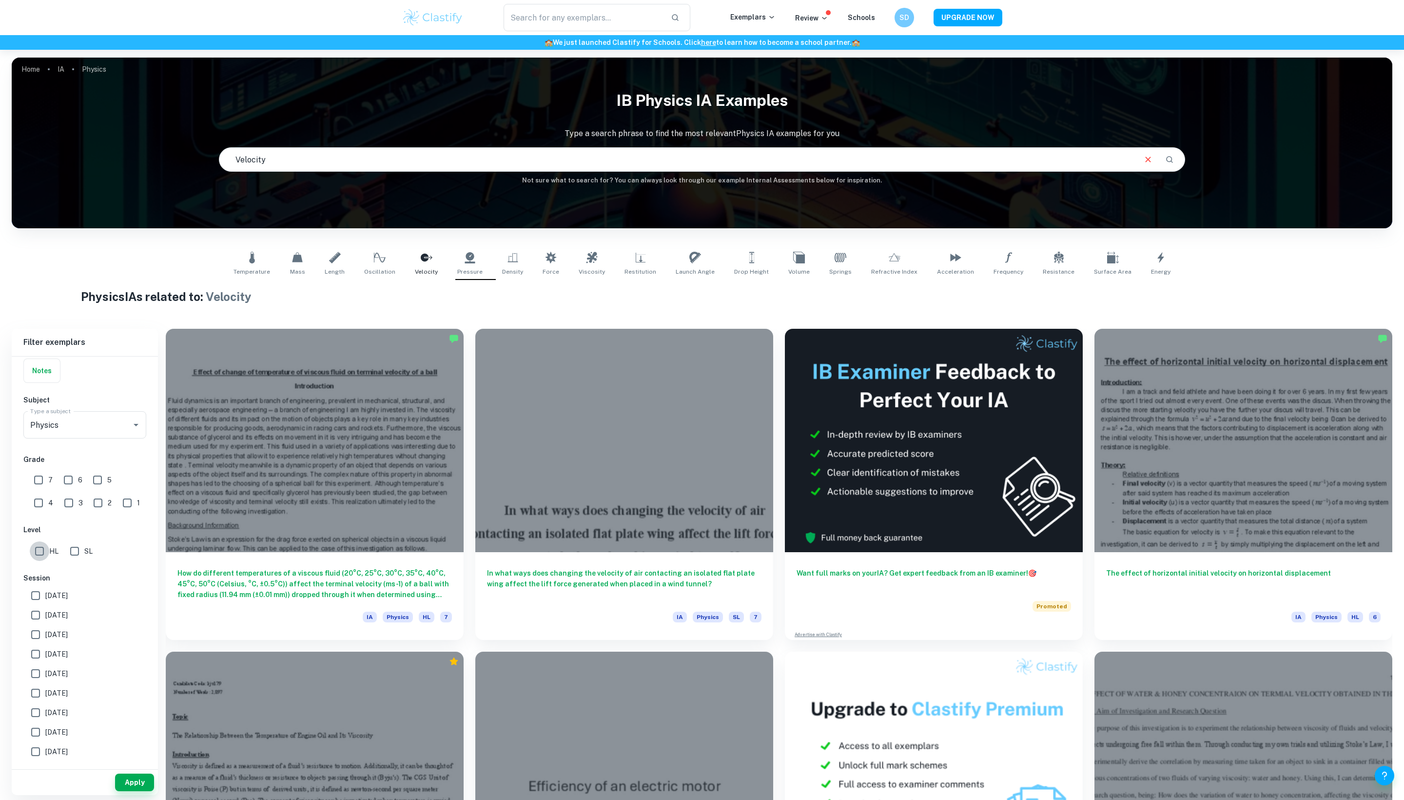
click at [42, 561] on input "HL" at bounding box center [40, 551] width 20 height 20
checkbox input "true"
click at [42, 490] on div "7" at bounding box center [45, 478] width 29 height 22
click at [42, 490] on input "7" at bounding box center [39, 480] width 20 height 20
checkbox input "true"
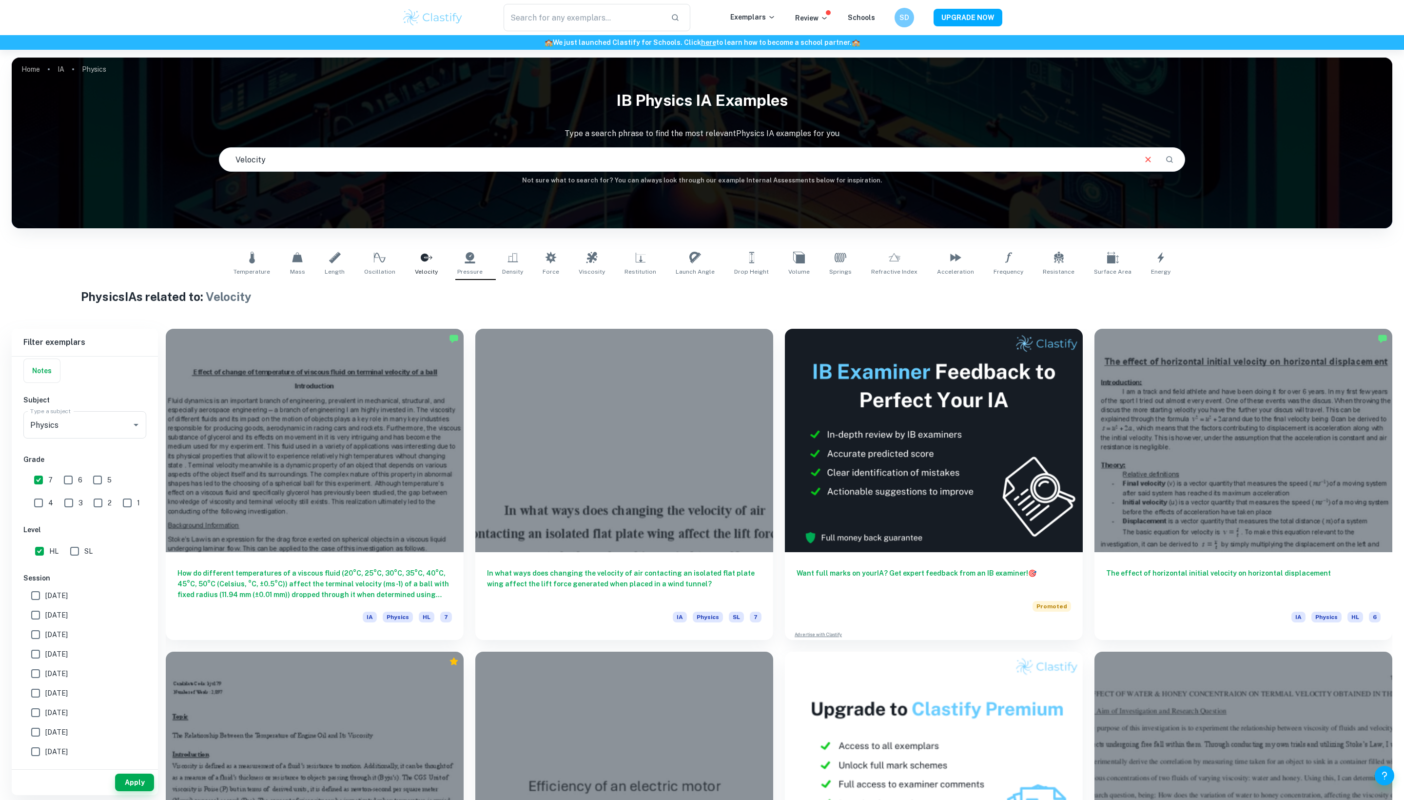
click at [72, 490] on input "6" at bounding box center [69, 480] width 20 height 20
checkbox input "true"
click at [135, 791] on button "Apply" at bounding box center [134, 782] width 39 height 18
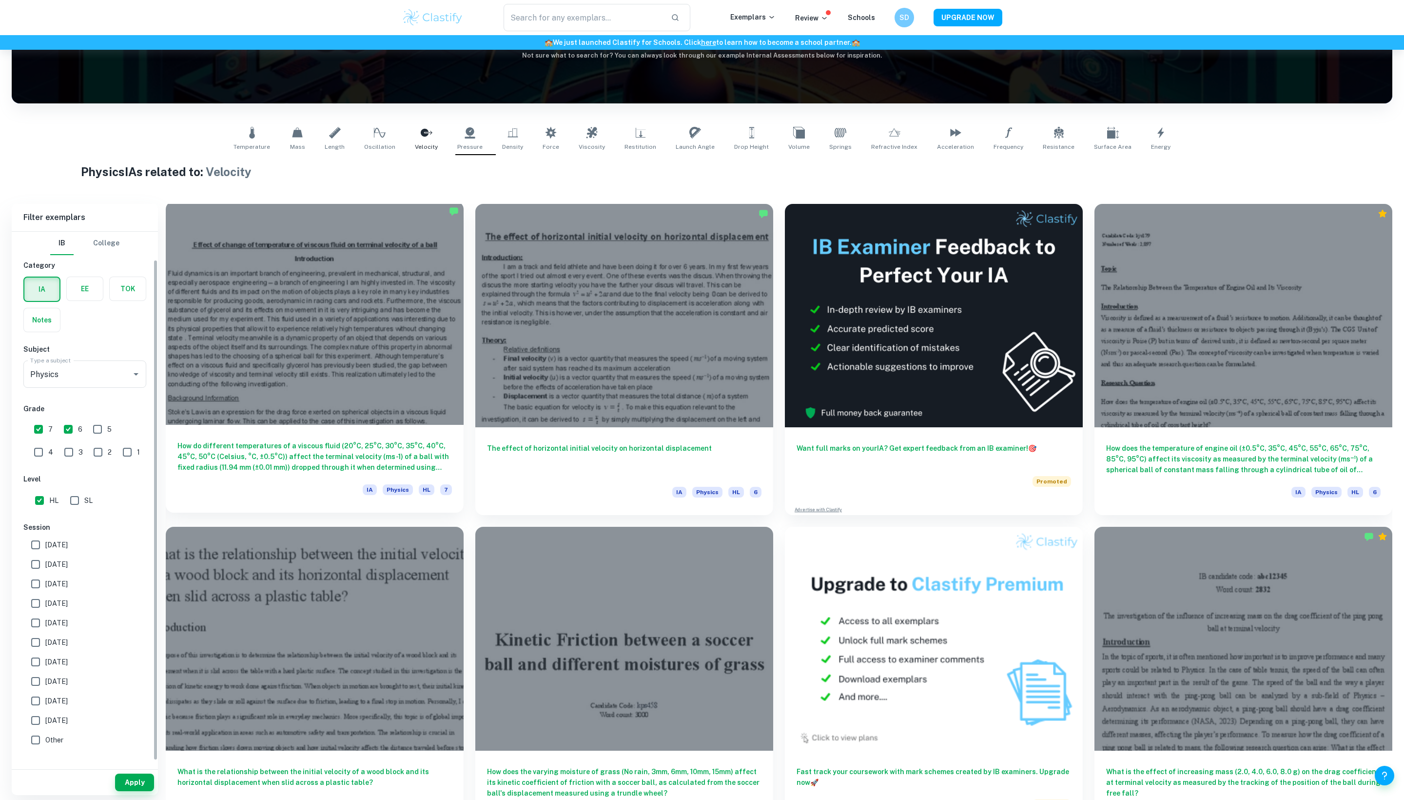
scroll to position [123, 0]
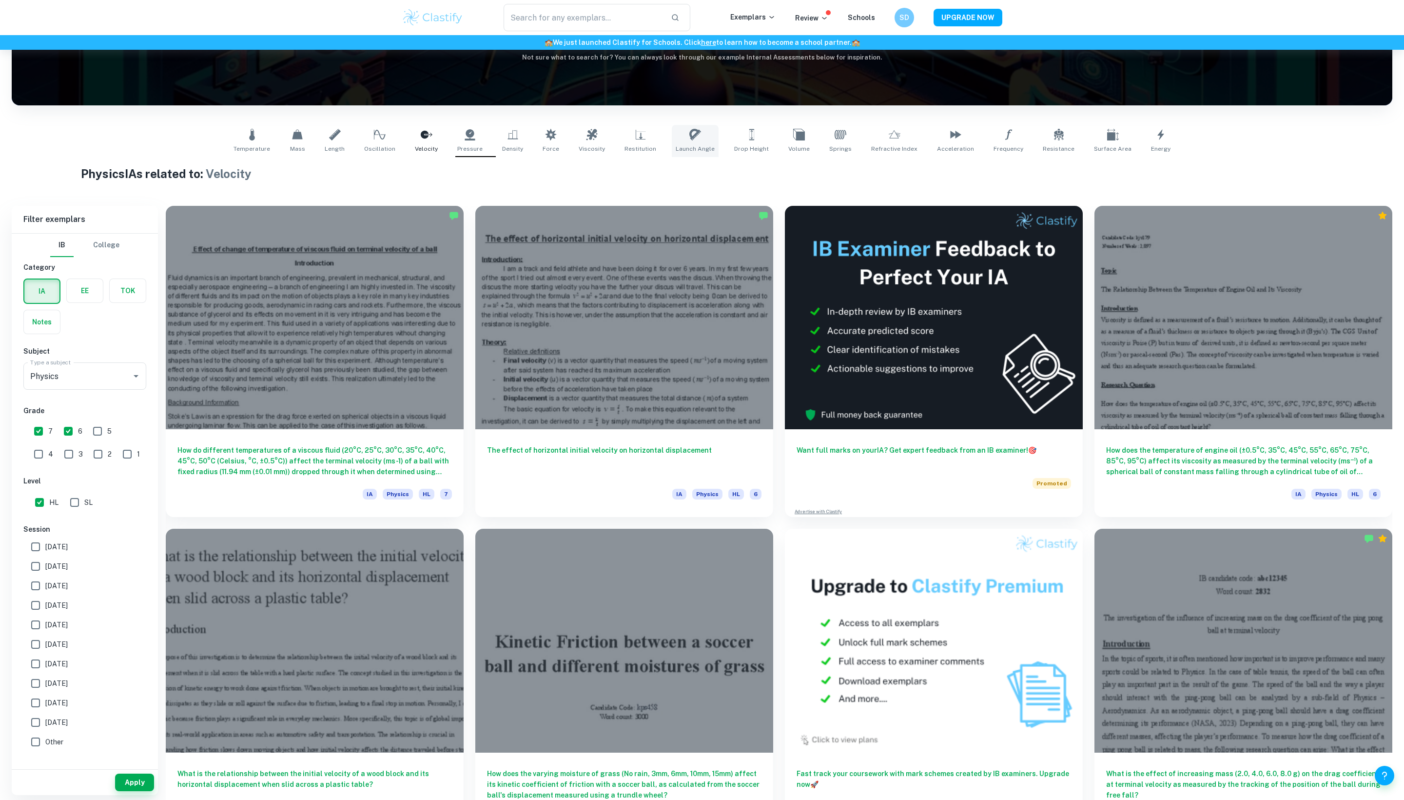
click at [672, 129] on link "Launch Angle" at bounding box center [695, 141] width 47 height 32
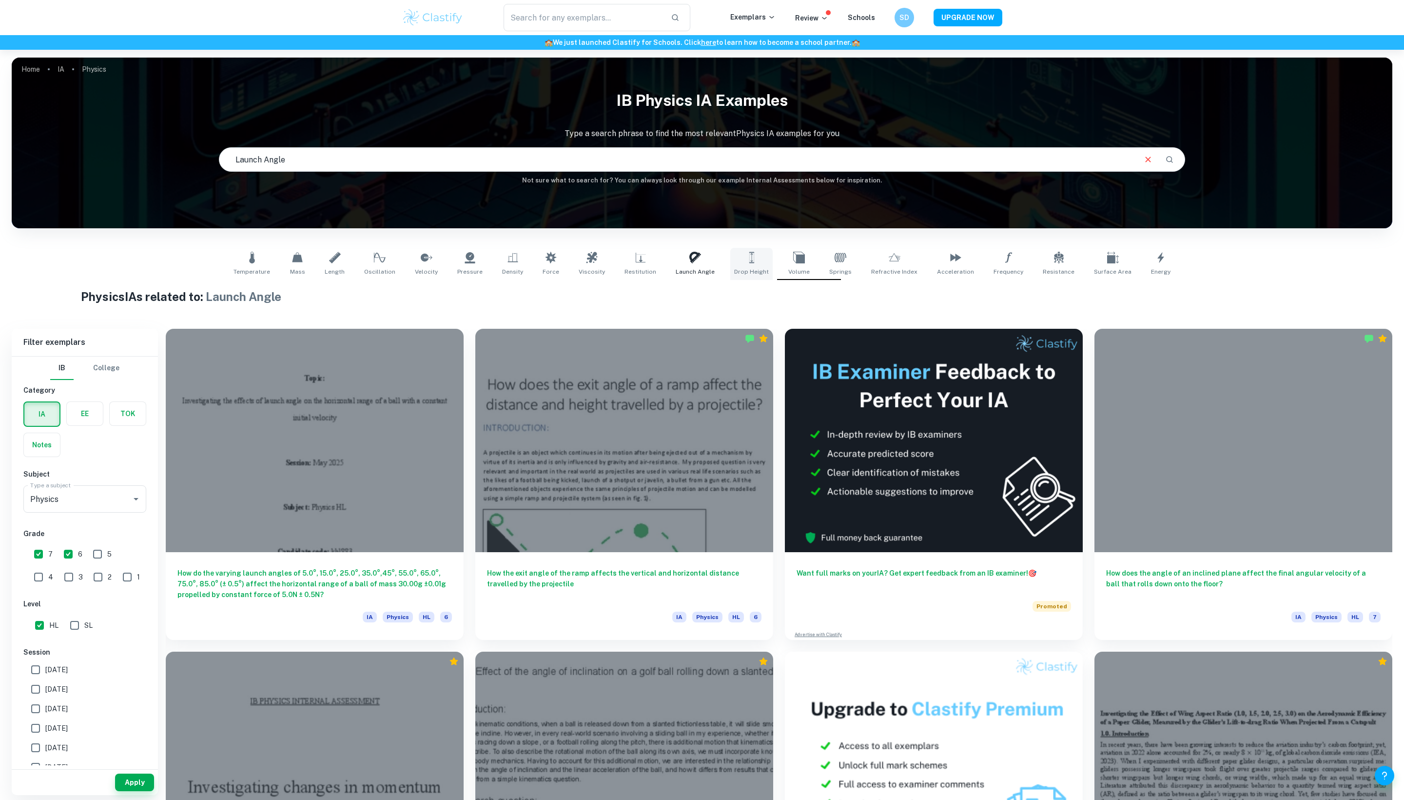
click at [758, 263] on icon at bounding box center [752, 258] width 12 height 12
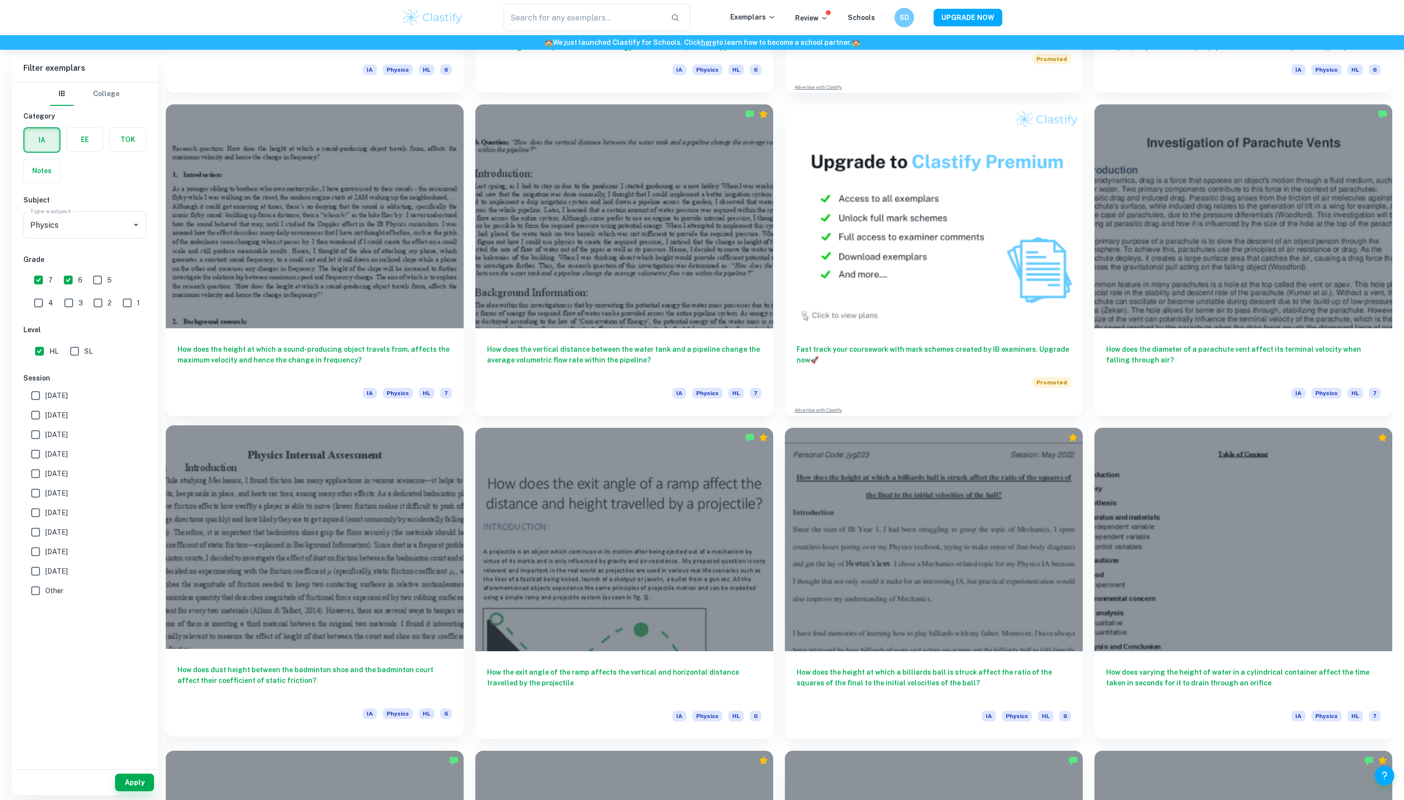
scroll to position [557, 0]
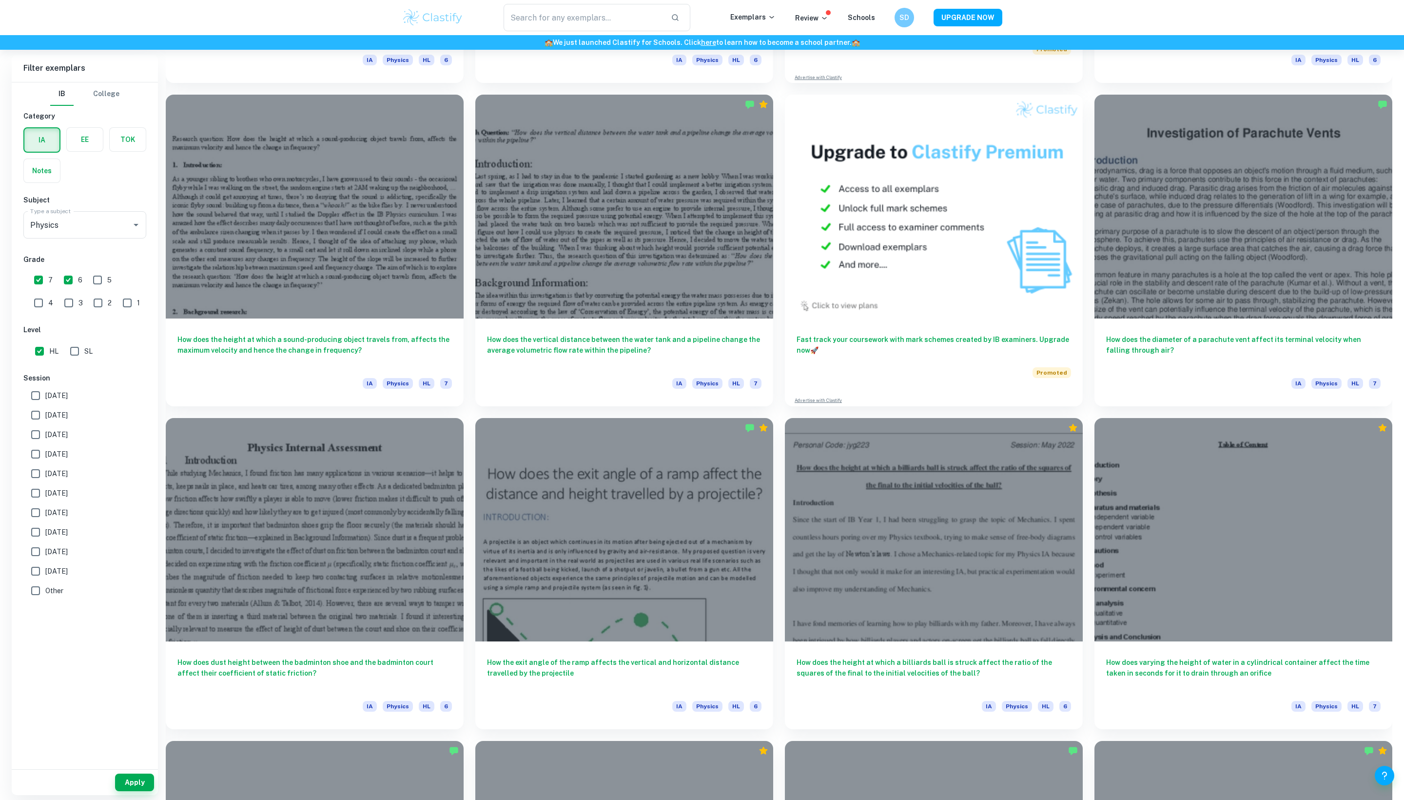
click at [97, 709] on div "IB College Category IA EE TOK Notes Subject Type a subject Physics Type a subje…" at bounding box center [85, 423] width 146 height 683
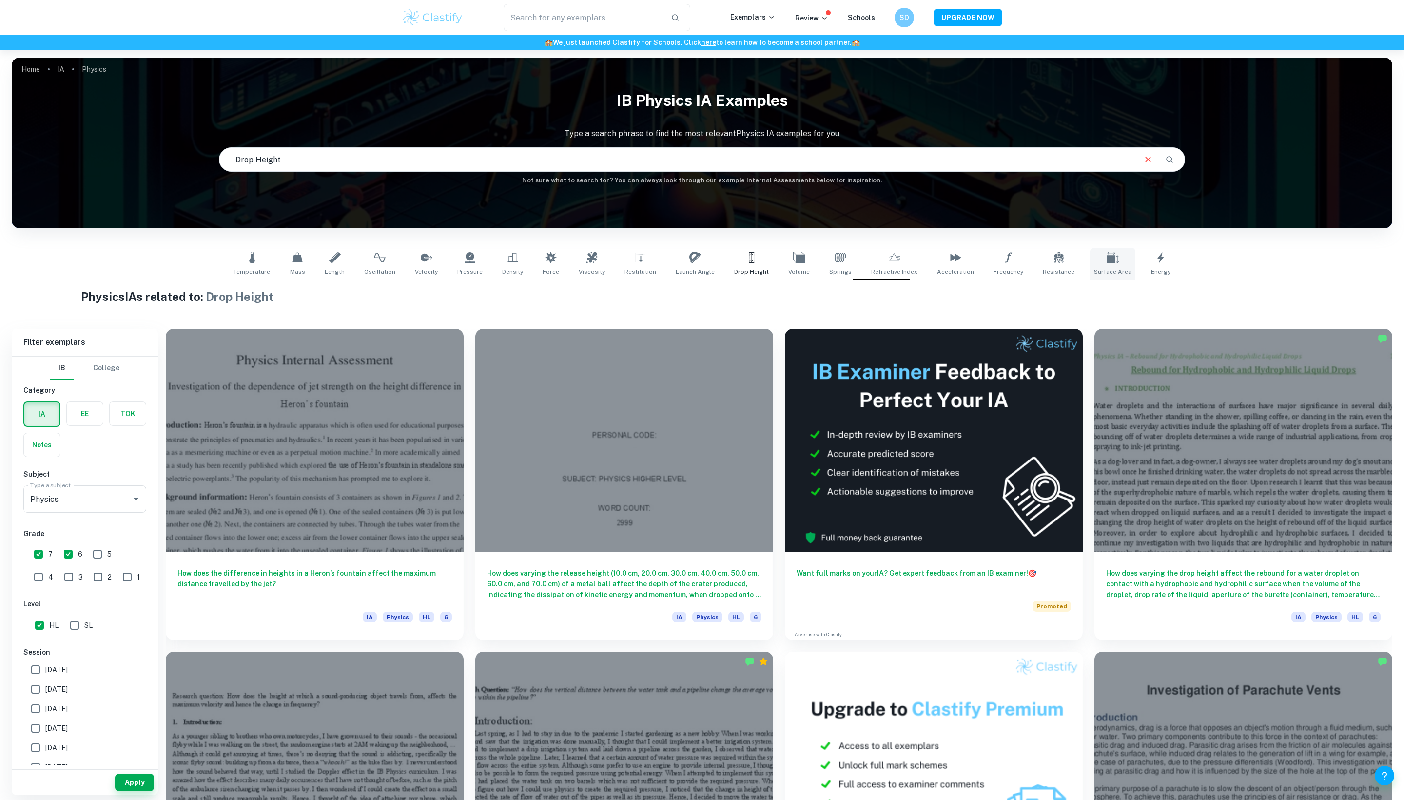
scroll to position [0, 0]
click at [374, 263] on icon at bounding box center [380, 258] width 12 height 12
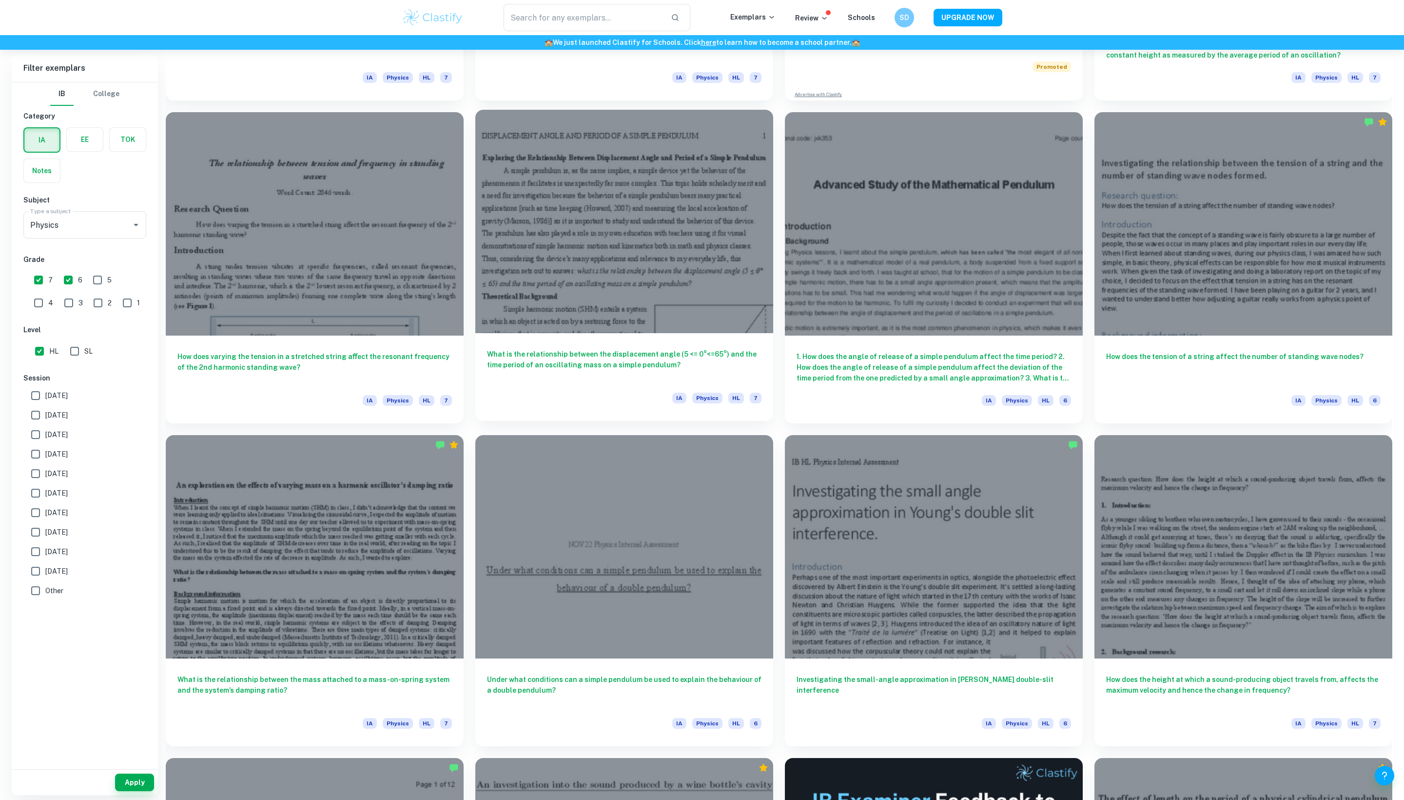
scroll to position [2487, 0]
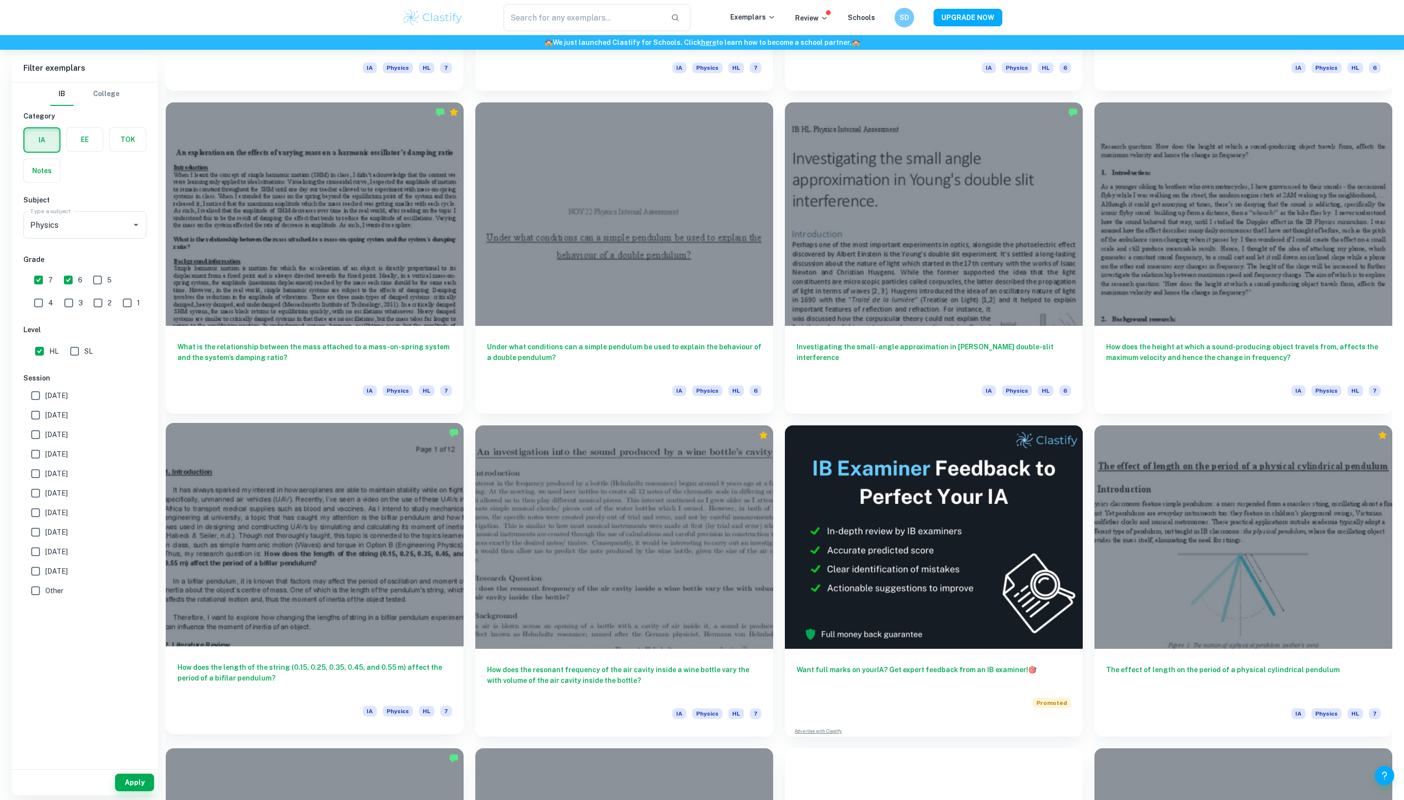
click at [383, 567] on div at bounding box center [315, 534] width 298 height 223
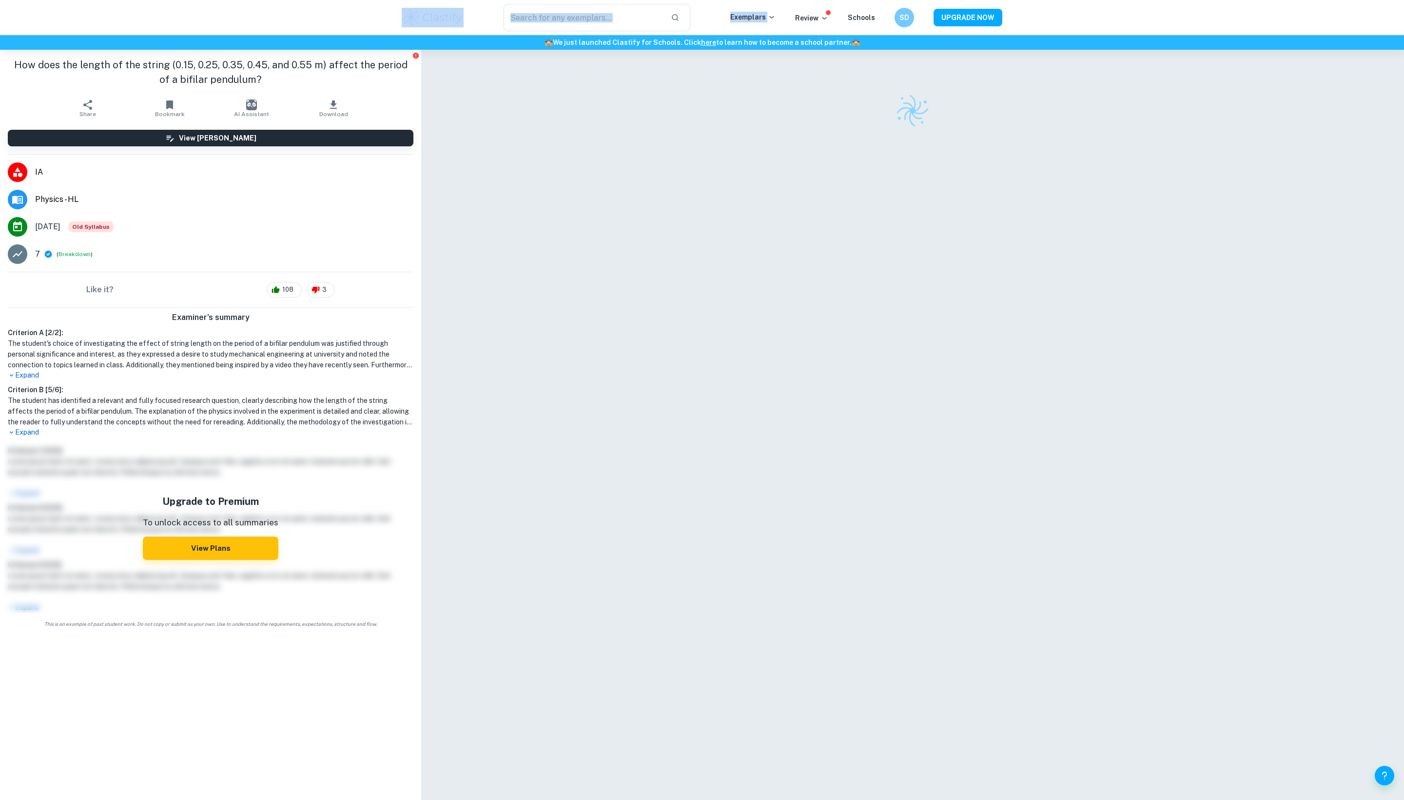
drag, startPoint x: 801, startPoint y: 6, endPoint x: 419, endPoint y: 1, distance: 381.4
click at [419, 1] on div "​ Exemplars Review Schools SD UPGRADE NOW" at bounding box center [702, 17] width 1404 height 35
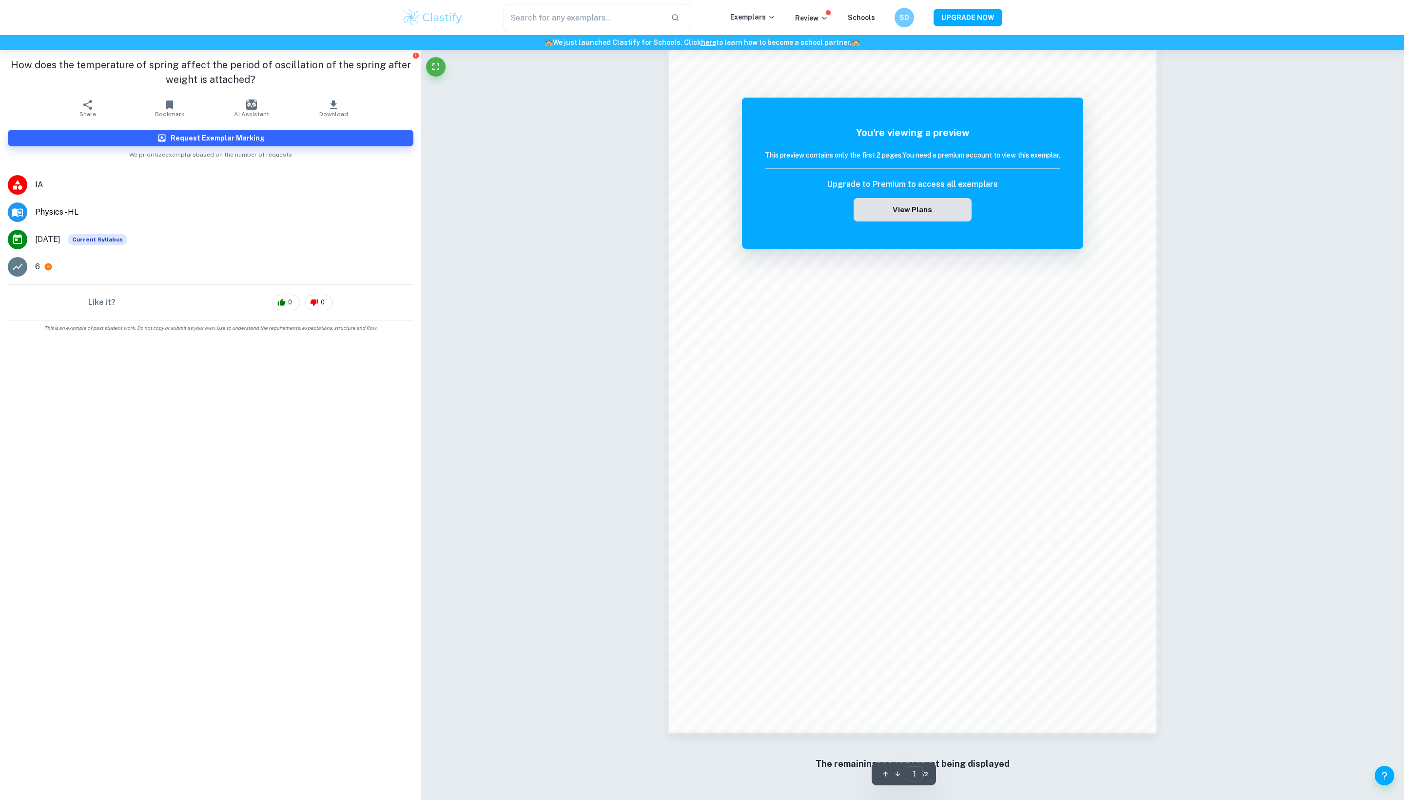
scroll to position [711, 0]
